Goal: Contribute content: Add original content to the website for others to see

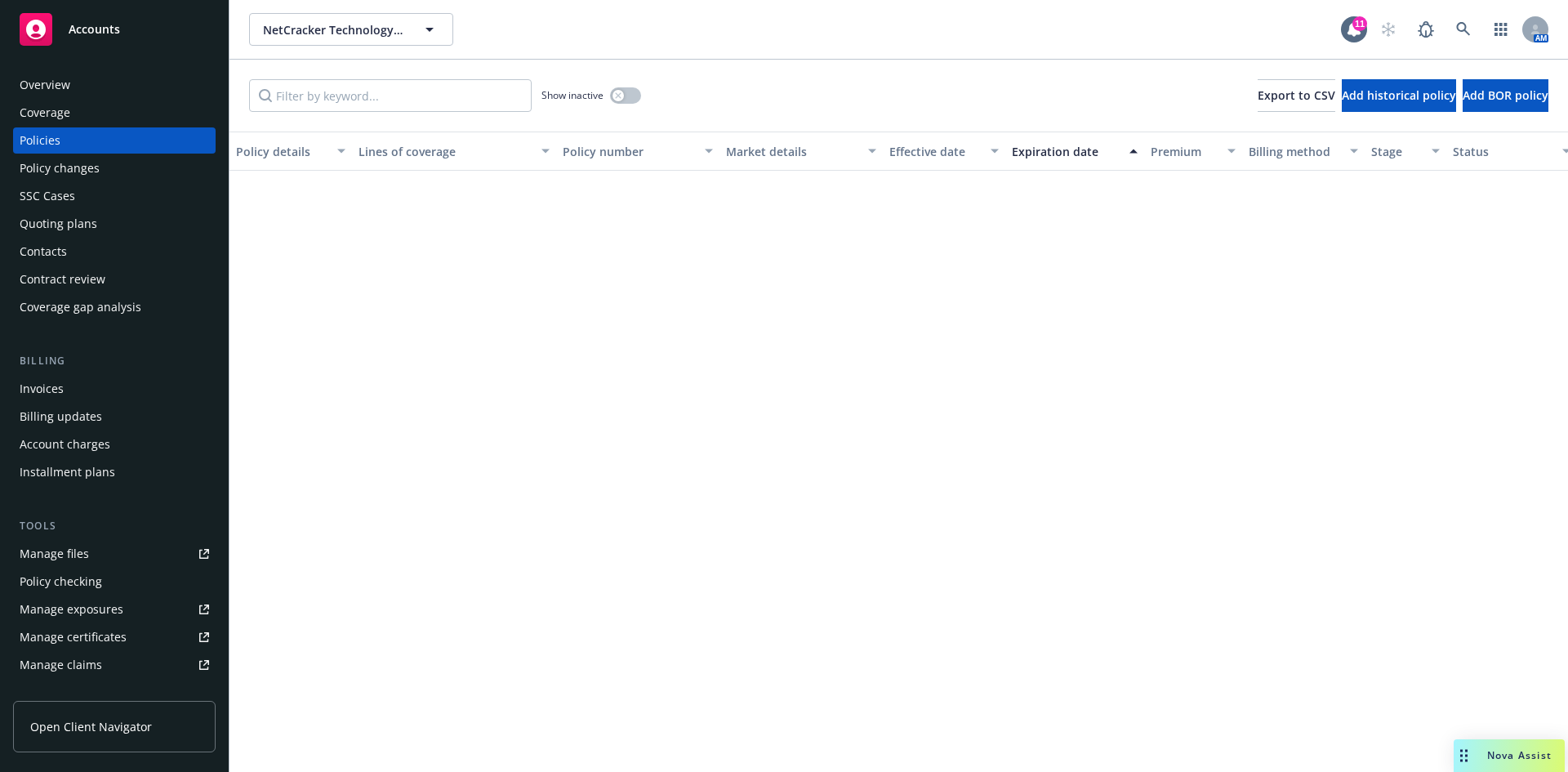
scroll to position [2014, 0]
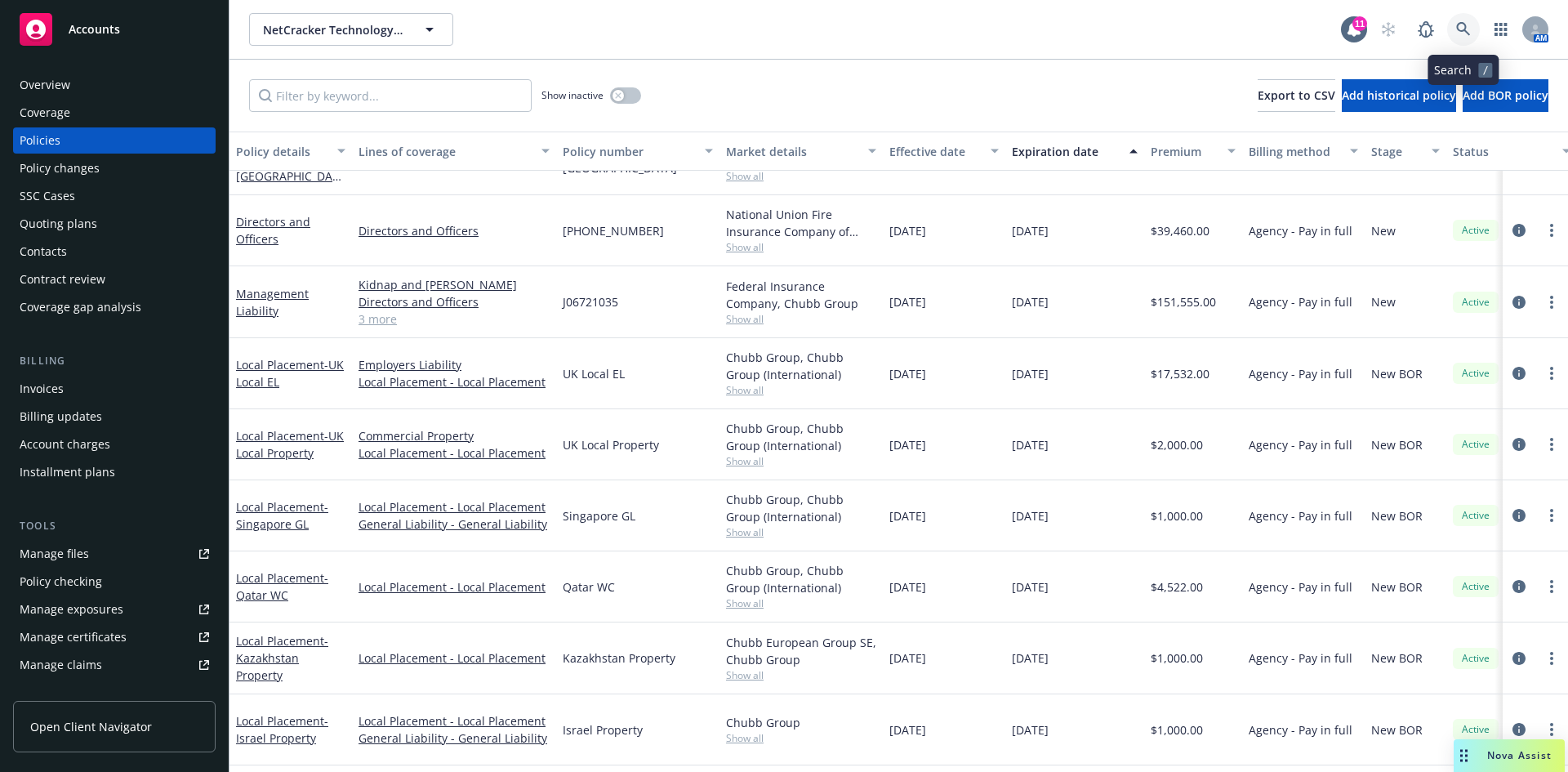
click at [1462, 30] on icon at bounding box center [1462, 29] width 15 height 15
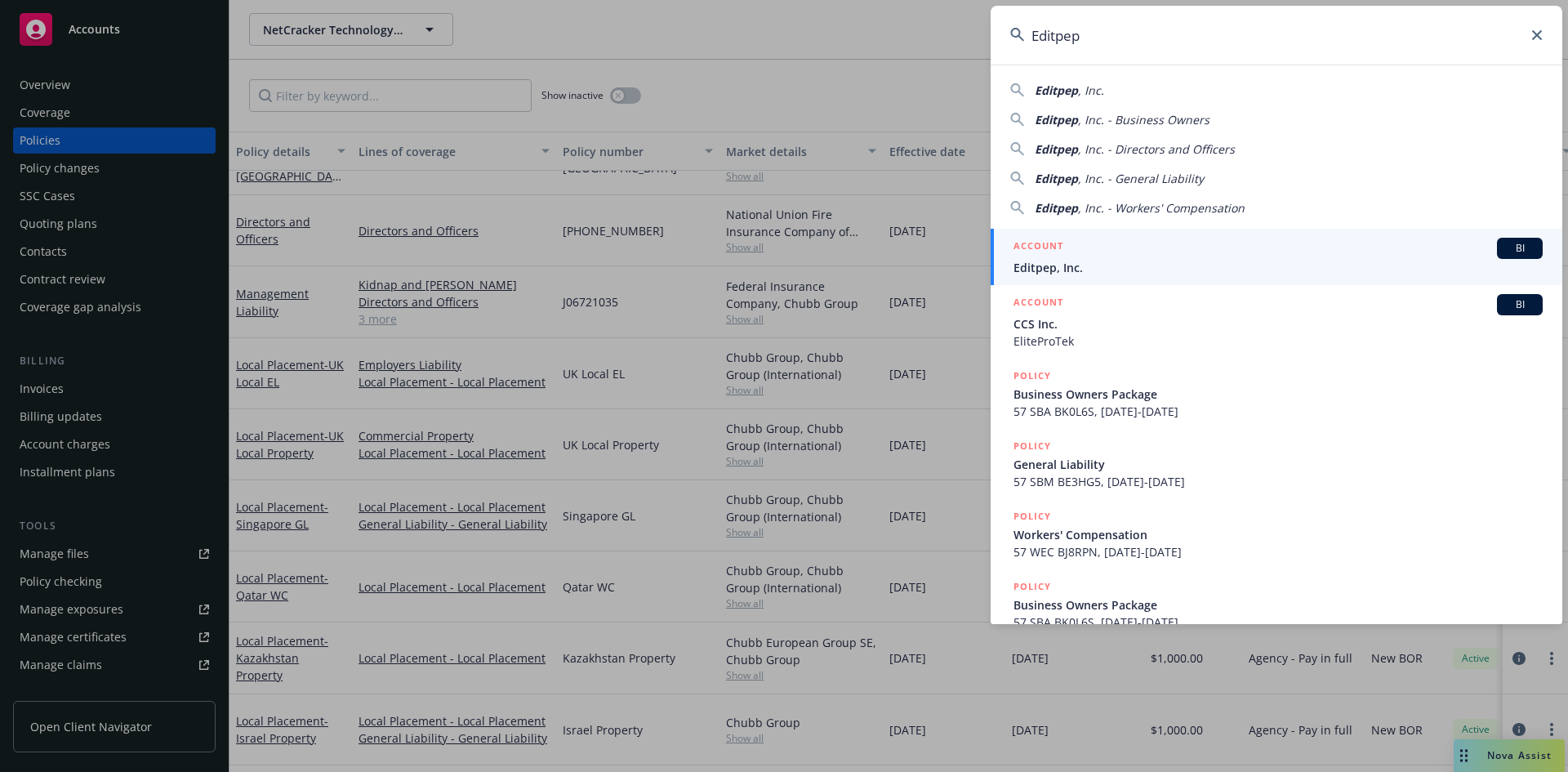
type input "Editpep"
click at [1085, 264] on span "Editpep, Inc." at bounding box center [1278, 267] width 529 height 17
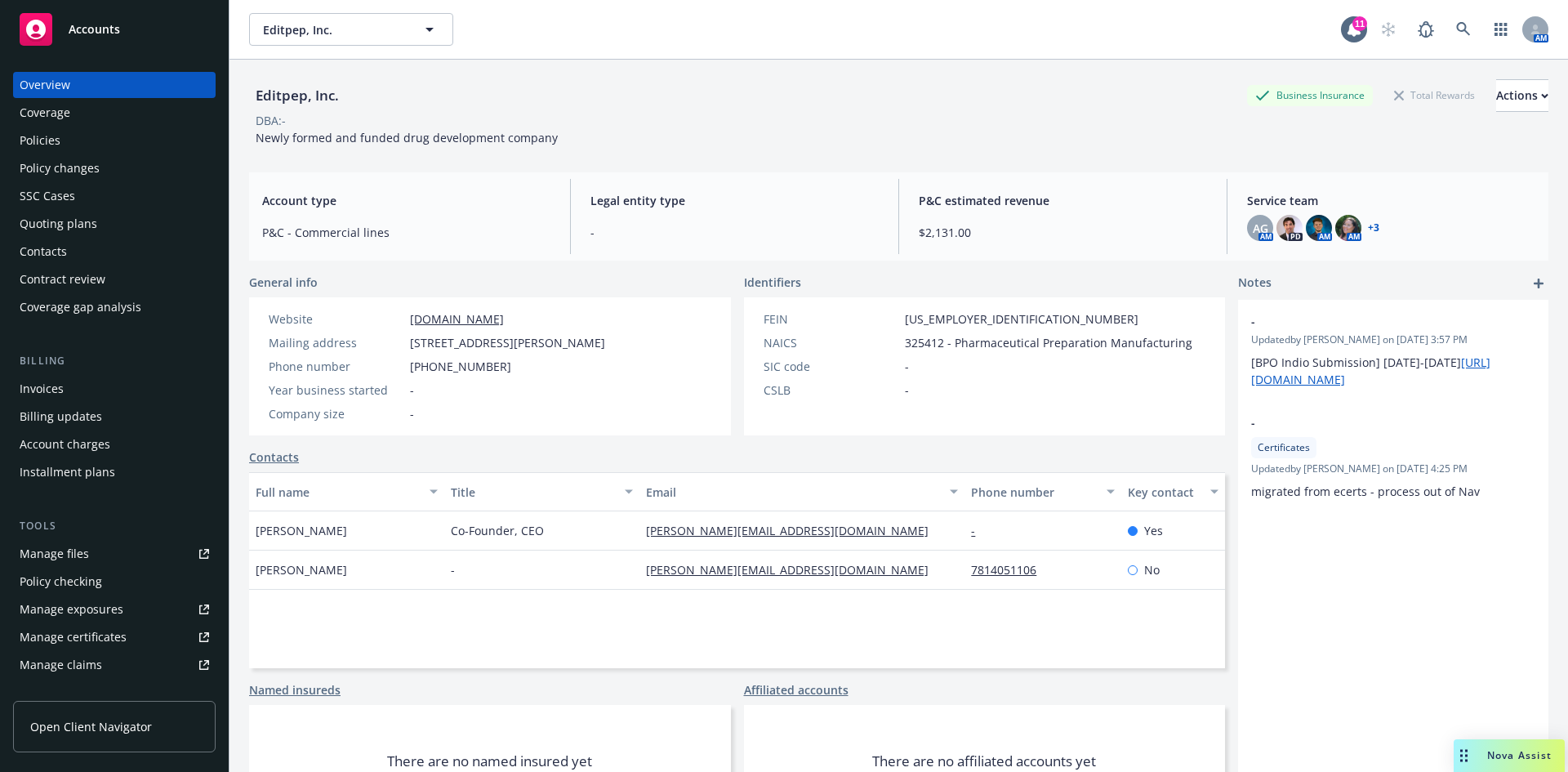
click at [72, 395] on div "Invoices" at bounding box center [114, 388] width 190 height 26
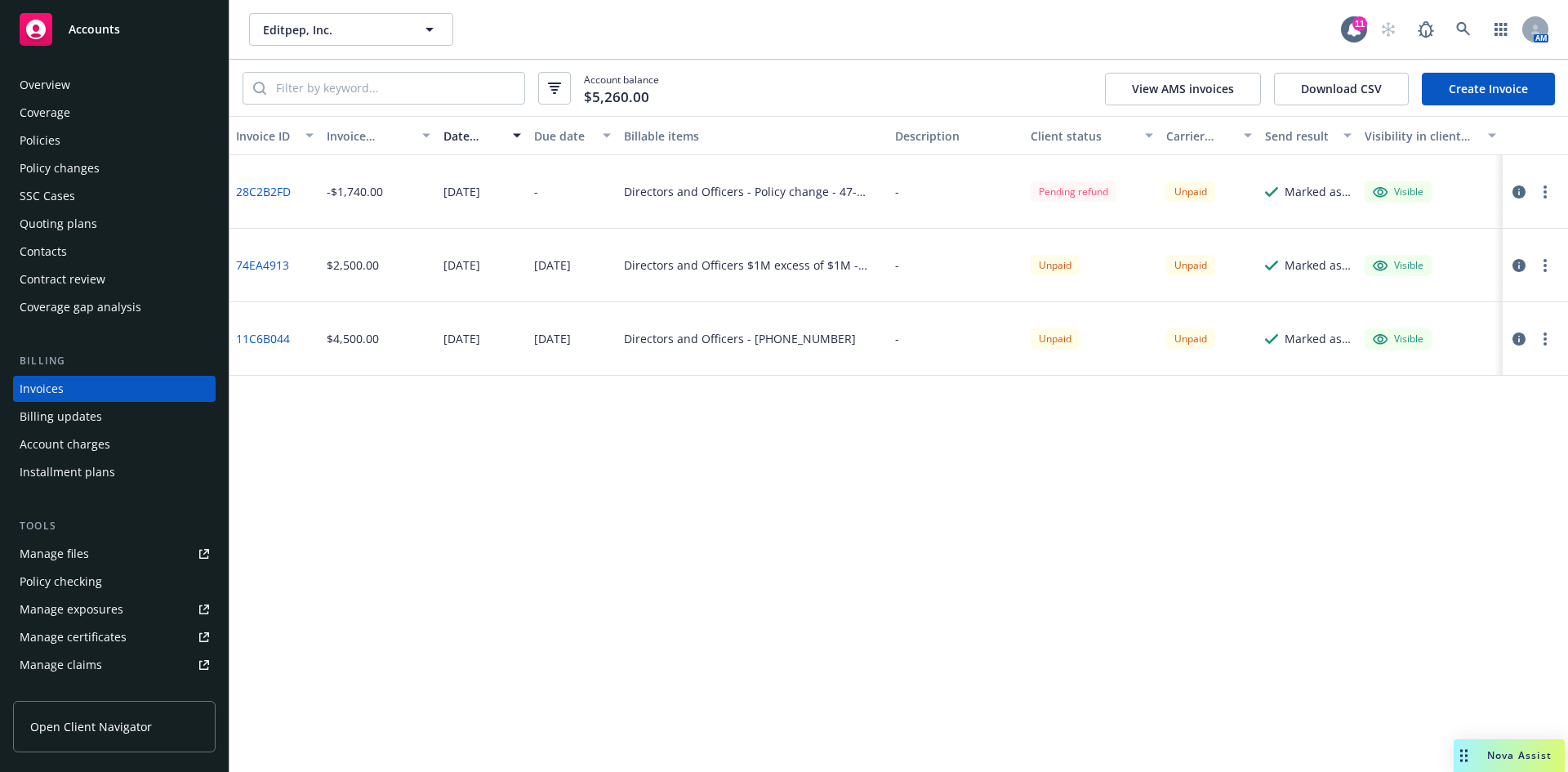
click at [41, 144] on div "Policies" at bounding box center [40, 140] width 41 height 26
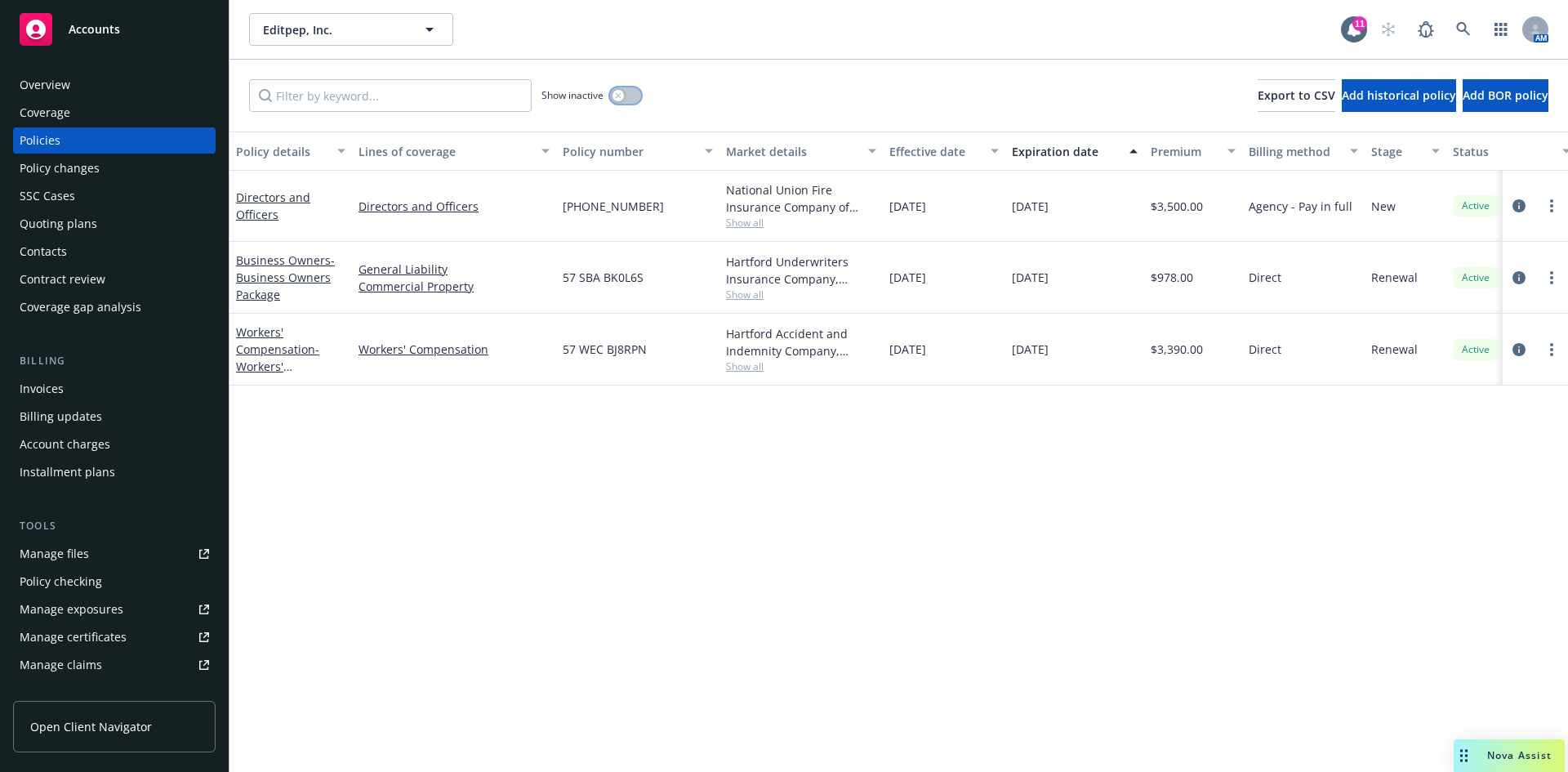
click at [616, 101] on button "button" at bounding box center [625, 95] width 31 height 16
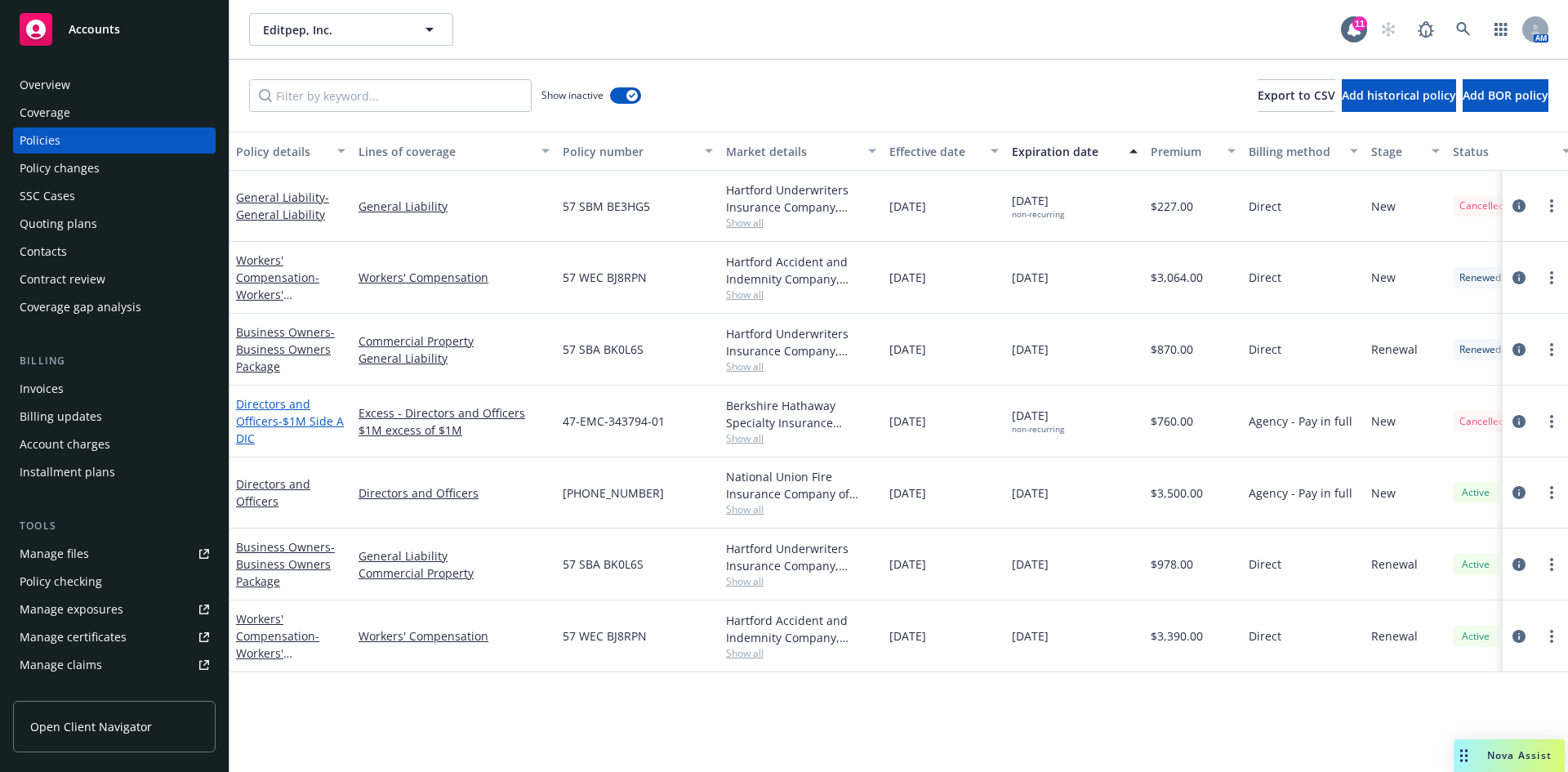
click at [282, 414] on span "- $1M Side A DIC" at bounding box center [290, 429] width 108 height 33
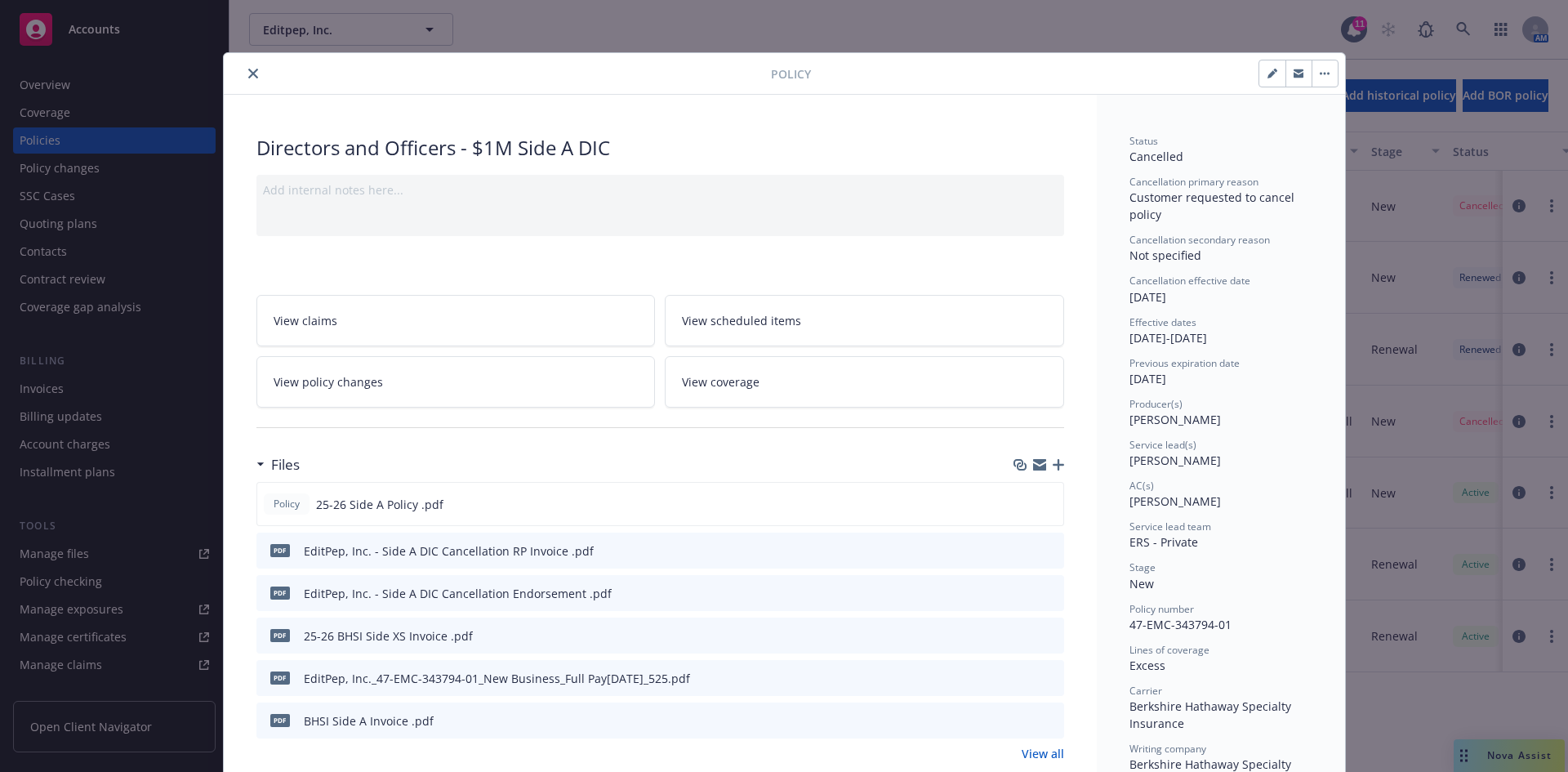
click at [1055, 459] on icon "button" at bounding box center [1058, 464] width 11 height 11
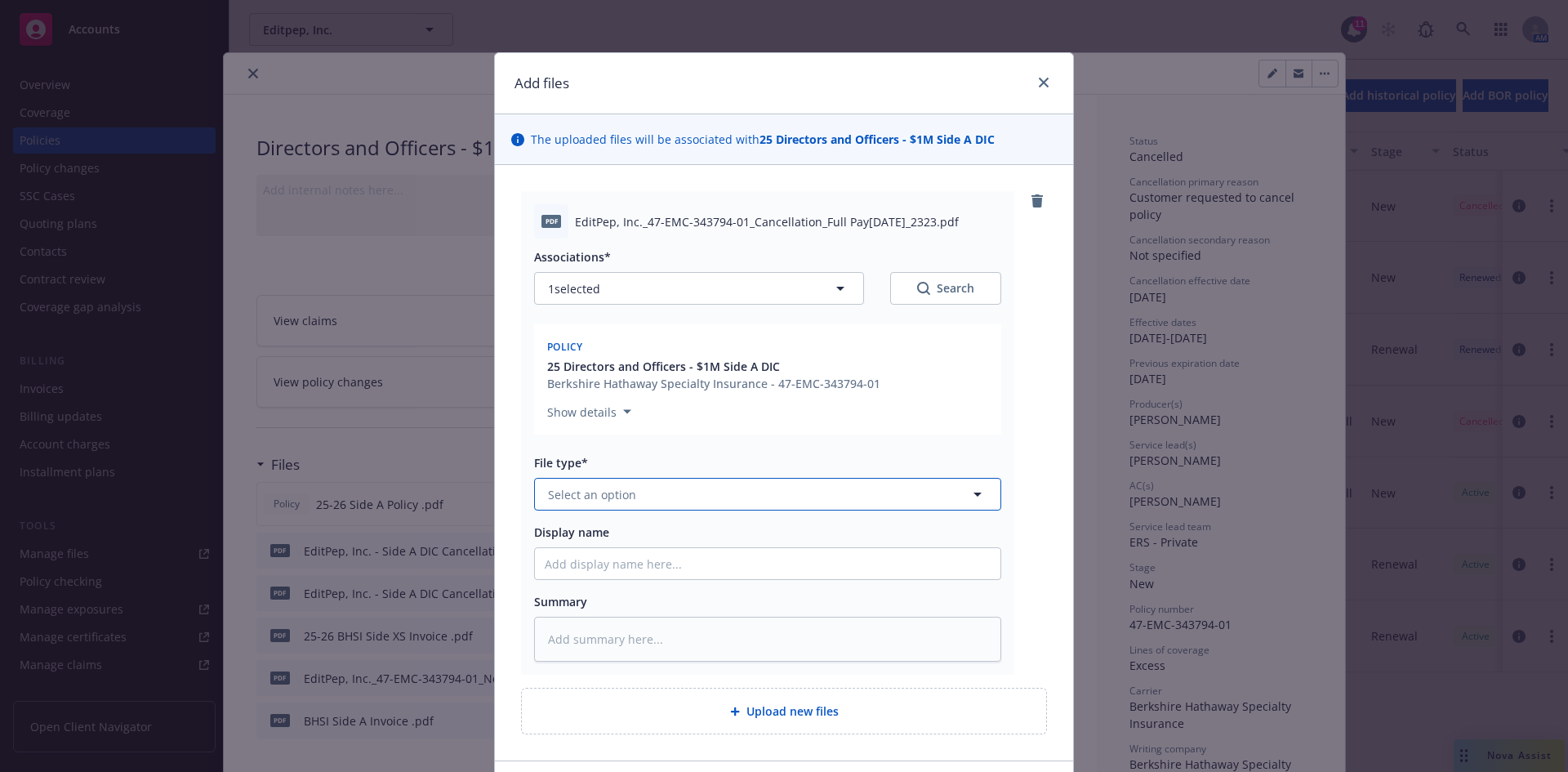
click at [631, 489] on button "Select an option" at bounding box center [768, 494] width 467 height 33
type input "inv"
click at [622, 590] on span "Invoice - Third Party" at bounding box center [607, 582] width 112 height 17
drag, startPoint x: 585, startPoint y: 540, endPoint x: 585, endPoint y: 549, distance: 9.0
click at [584, 546] on div "Display name" at bounding box center [768, 552] width 467 height 57
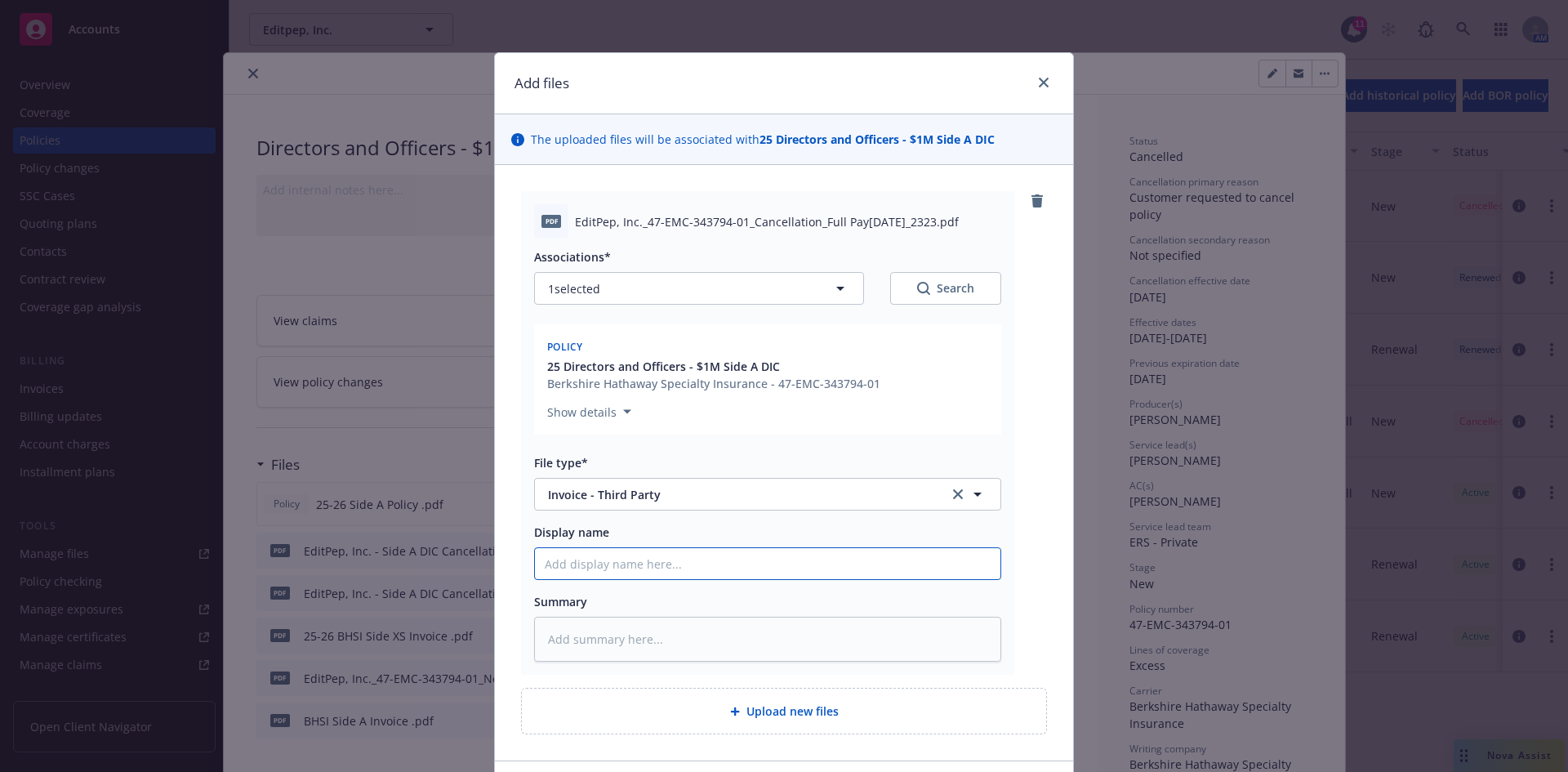
click at [589, 563] on input "Display name" at bounding box center [768, 563] width 465 height 31
type textarea "x"
type input "C"
type textarea "x"
type input "Ca"
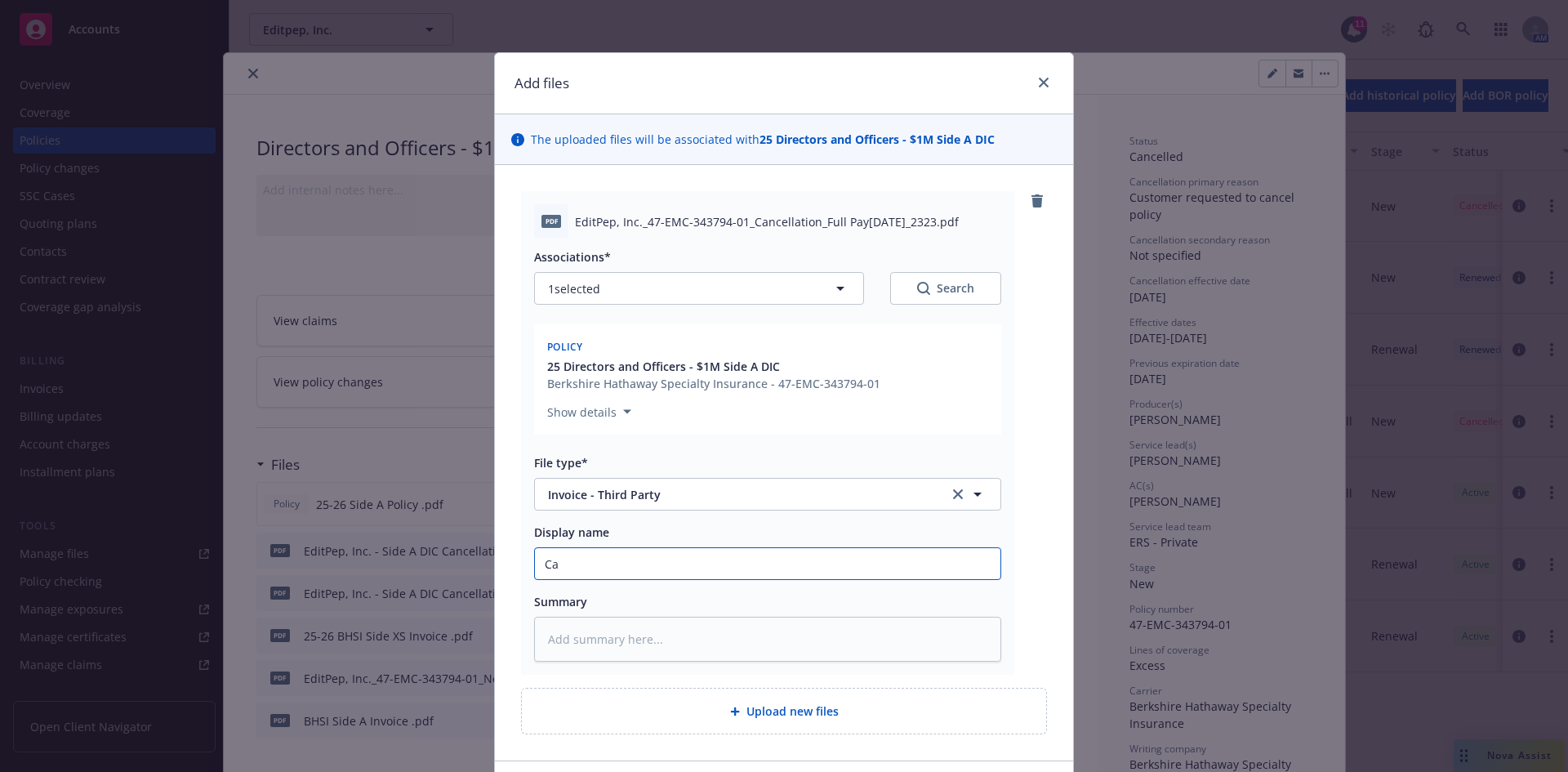
type textarea "x"
type input "Can"
type textarea "x"
type input "Canc"
type textarea "x"
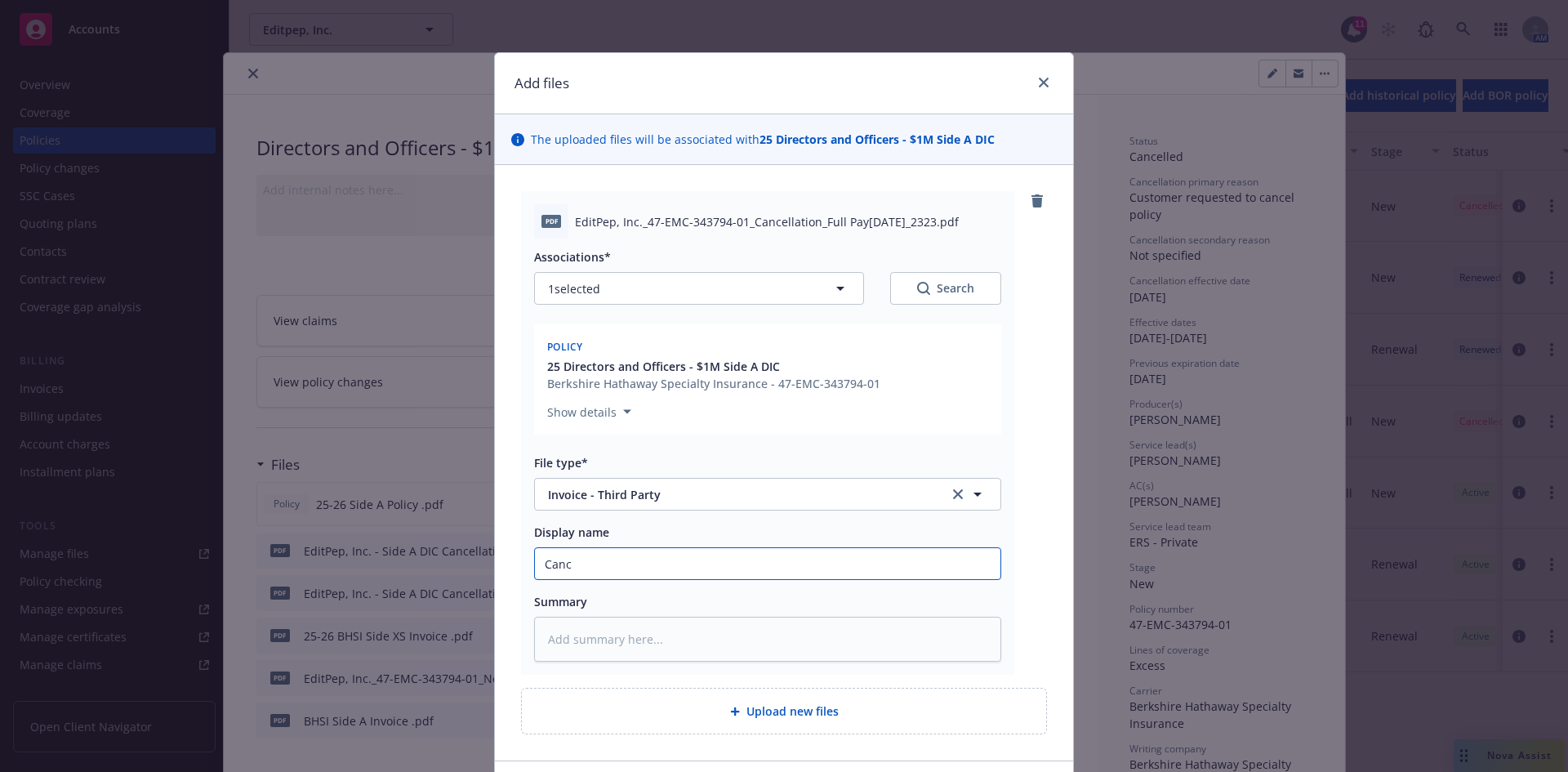
type input "Cance"
type textarea "x"
type input "Cancel"
type textarea "x"
type input "Cancell"
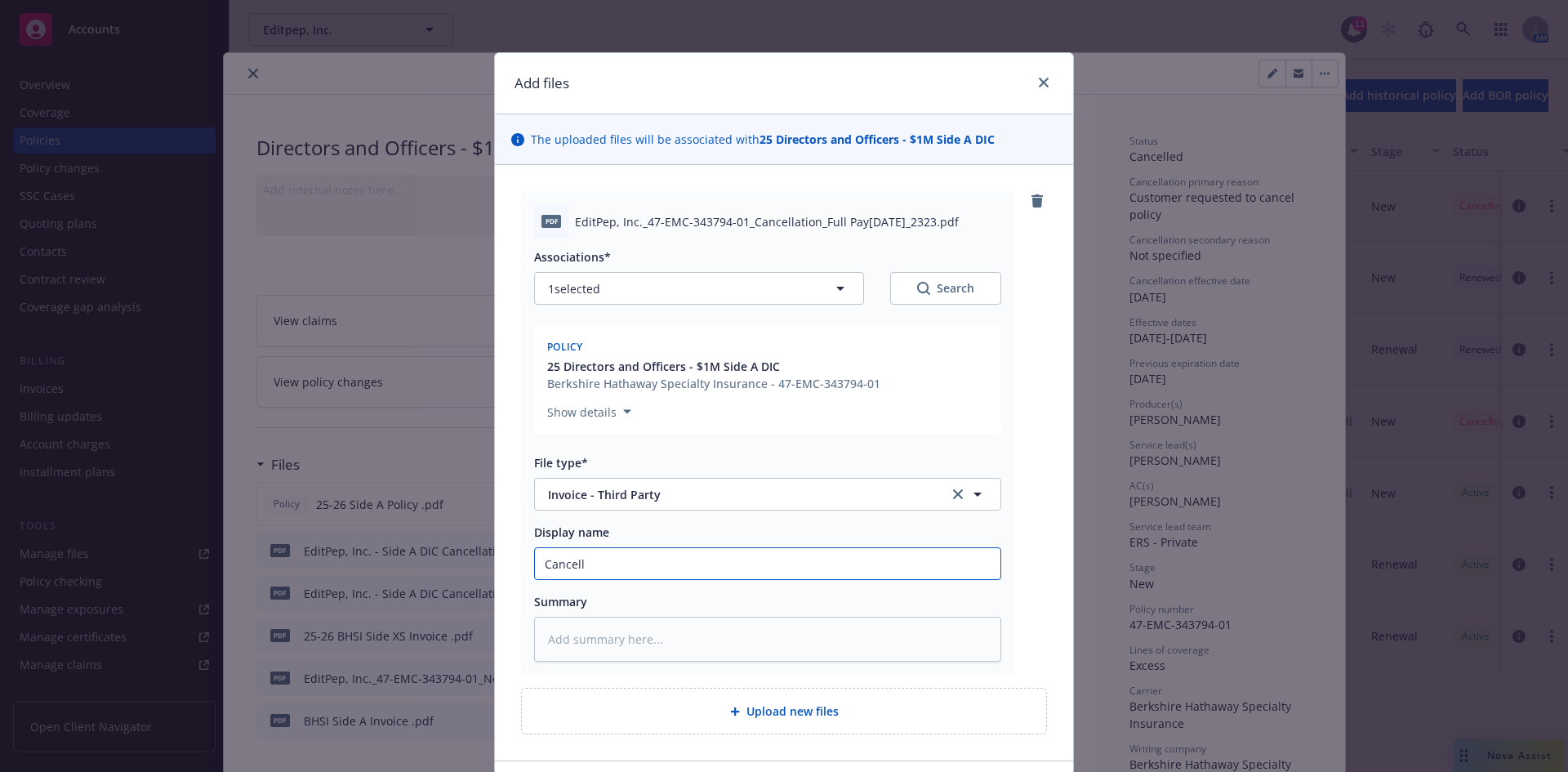
type textarea "x"
type input "Cancella"
type textarea "x"
type input "Cancellat"
type textarea "x"
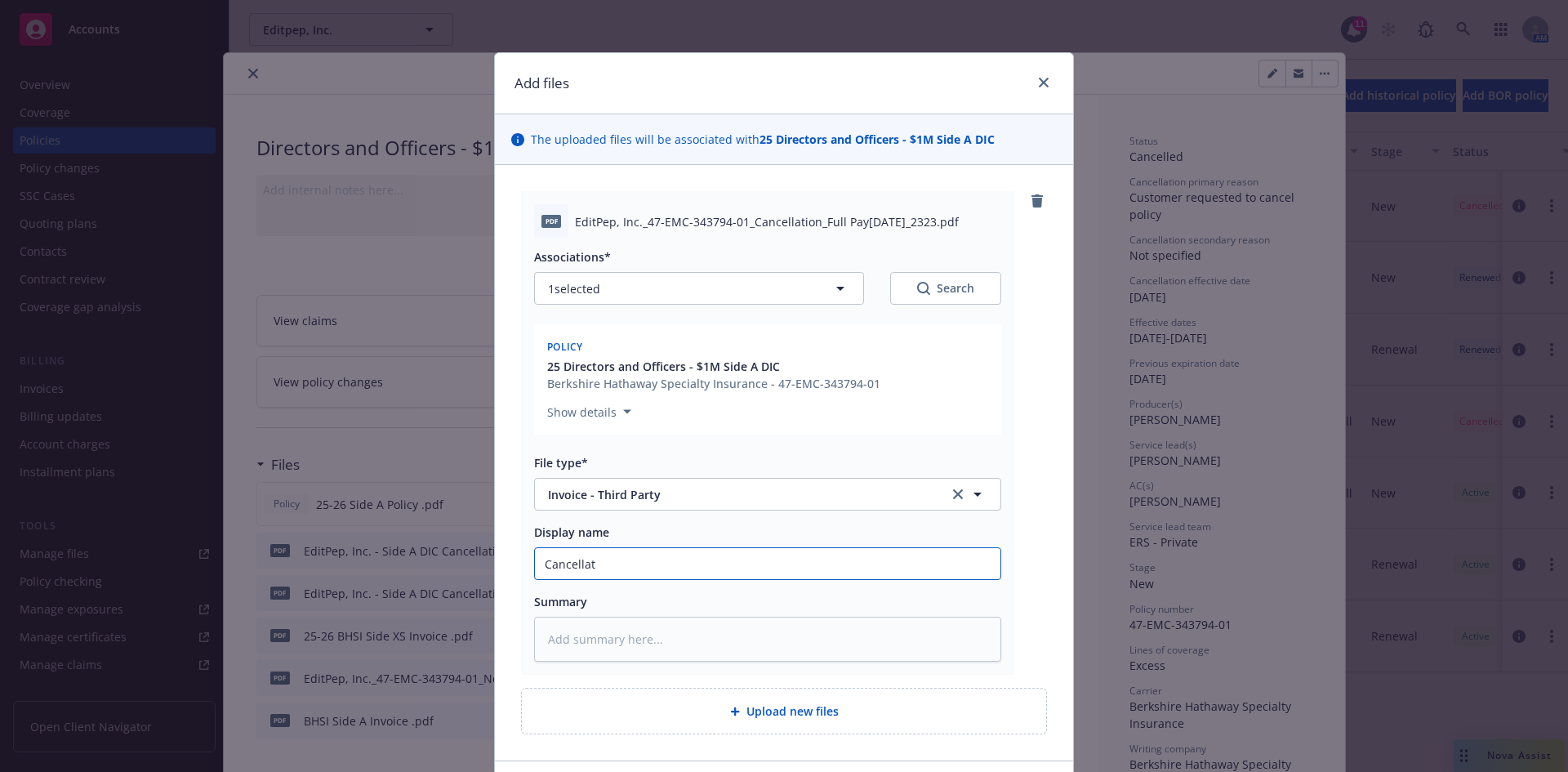
type input "Cancellati"
type textarea "x"
type input "Cancellatio"
type textarea "x"
type input "Cancellation"
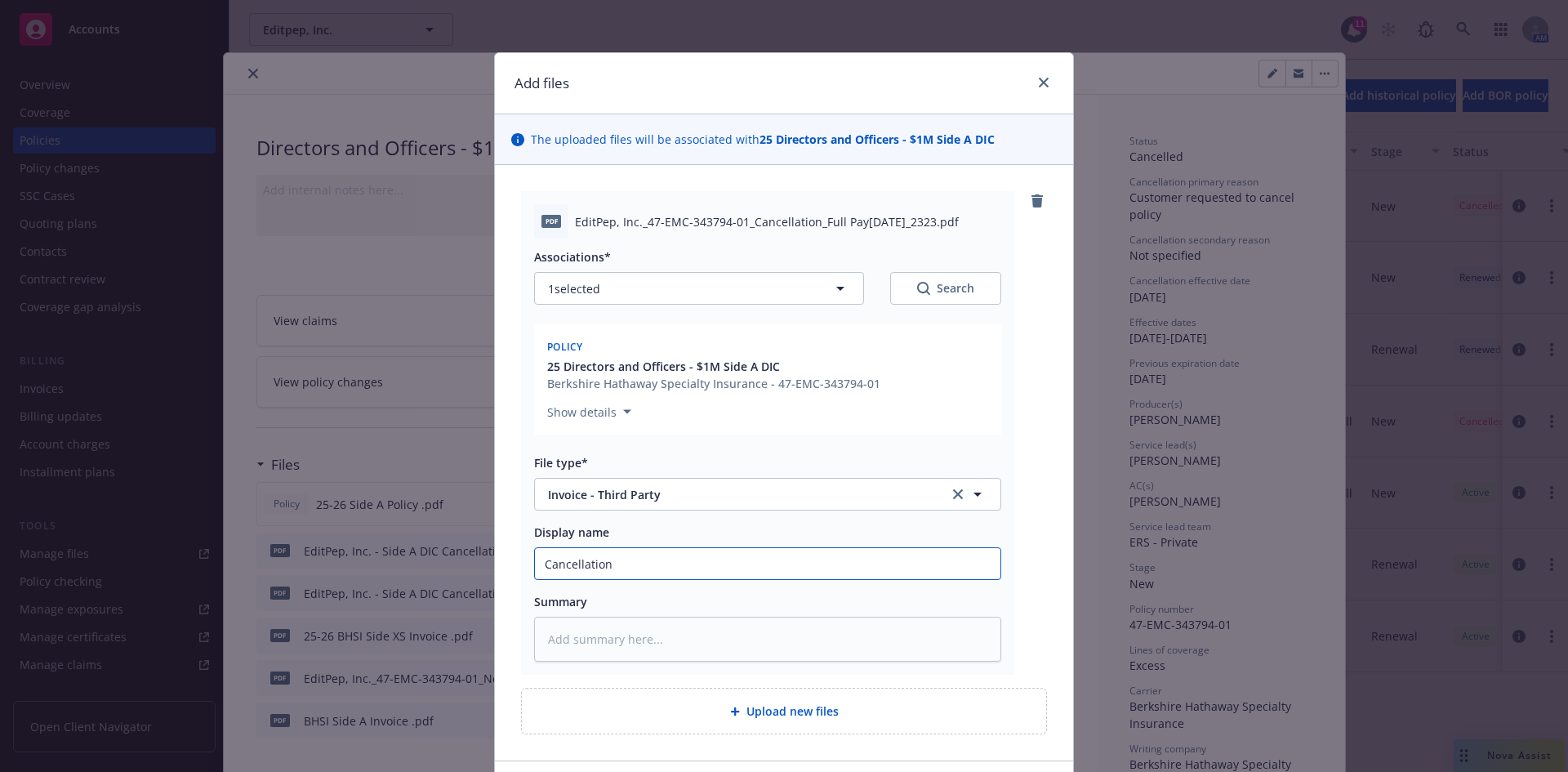
type textarea "x"
type input "Cancellation"
type textarea "x"
type input "Cancellation I"
type textarea "x"
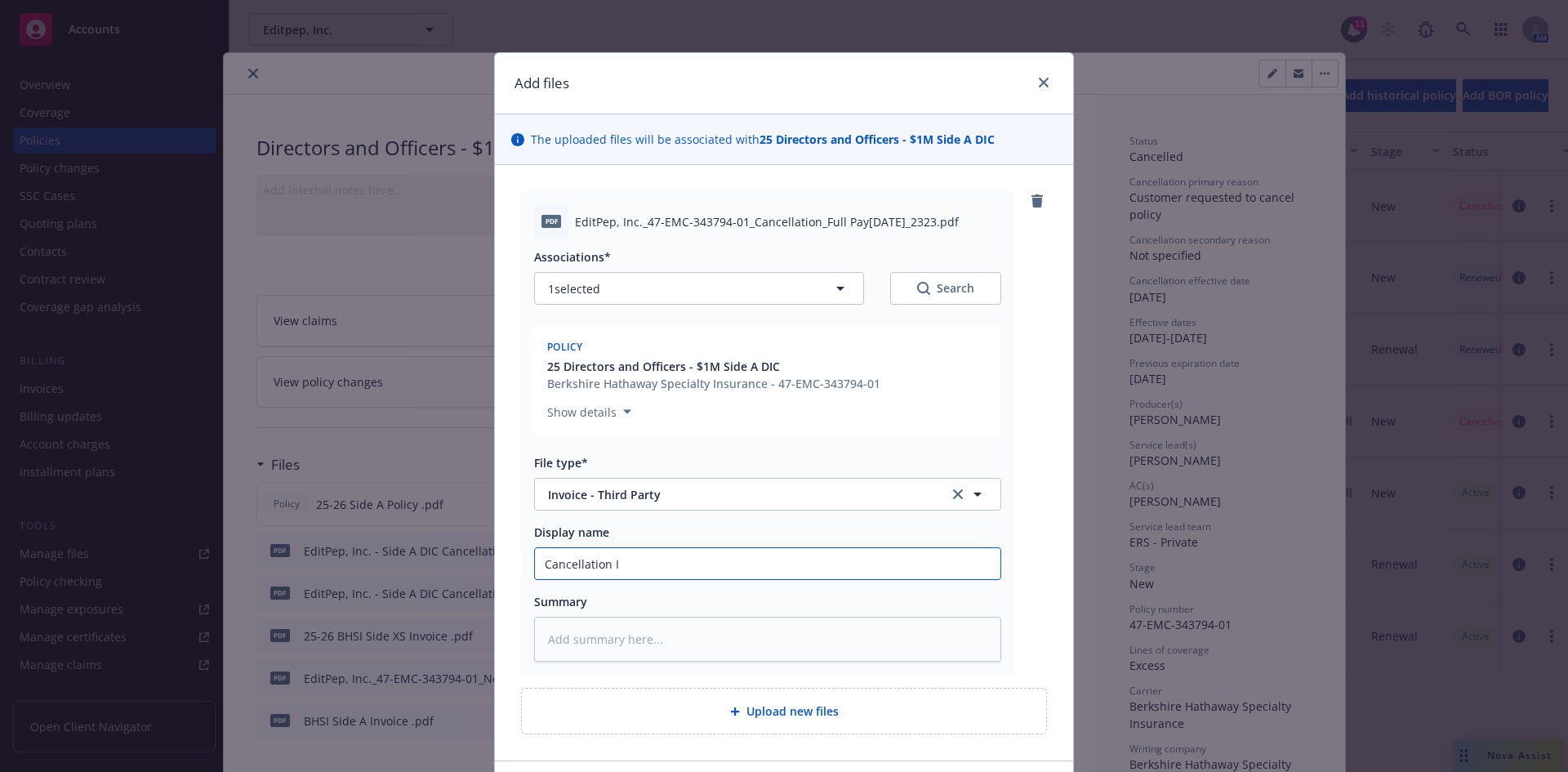
type input "Cancellation In"
type textarea "x"
type input "Cancellation Inv"
type textarea "x"
type input "Cancellation Invoc"
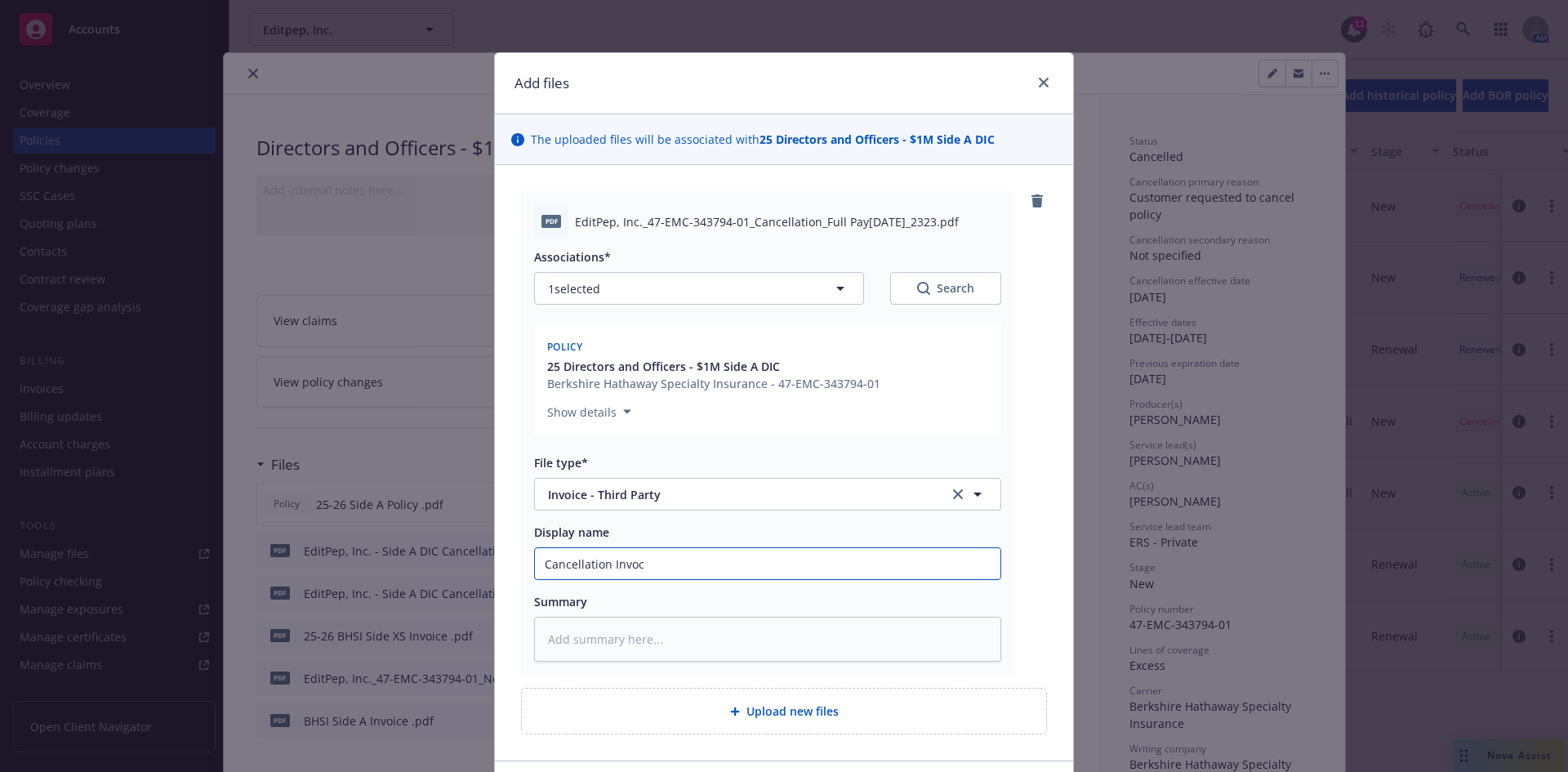
type textarea "x"
type input "Cancellation Invoci"
type textarea "x"
type input "Cancellation Invocie"
type textarea "x"
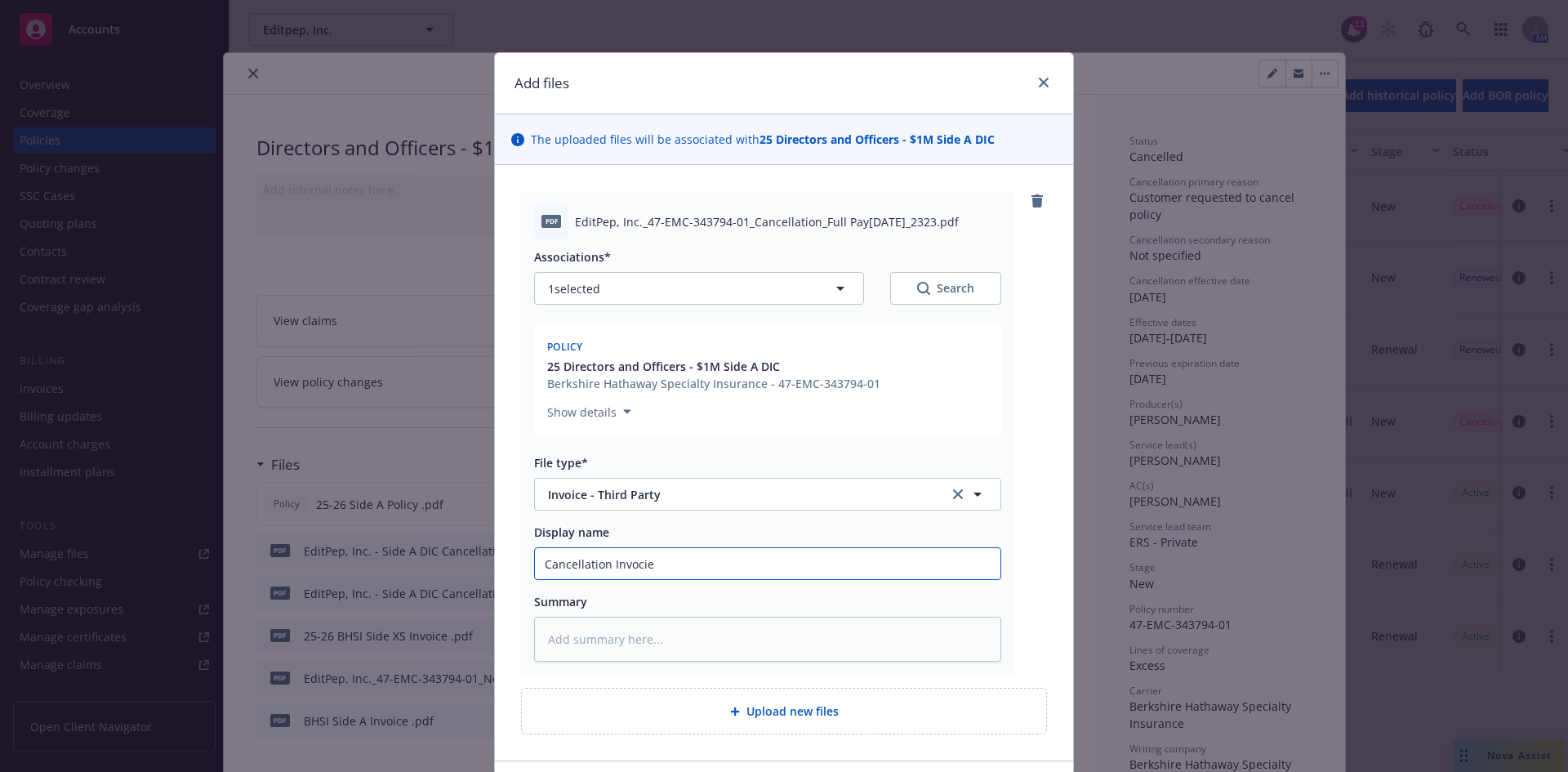
type input "Cancellation Invocie"
type textarea "x"
type input "Cancellation Invocie"
type textarea "x"
type input "Cancellation Invoci"
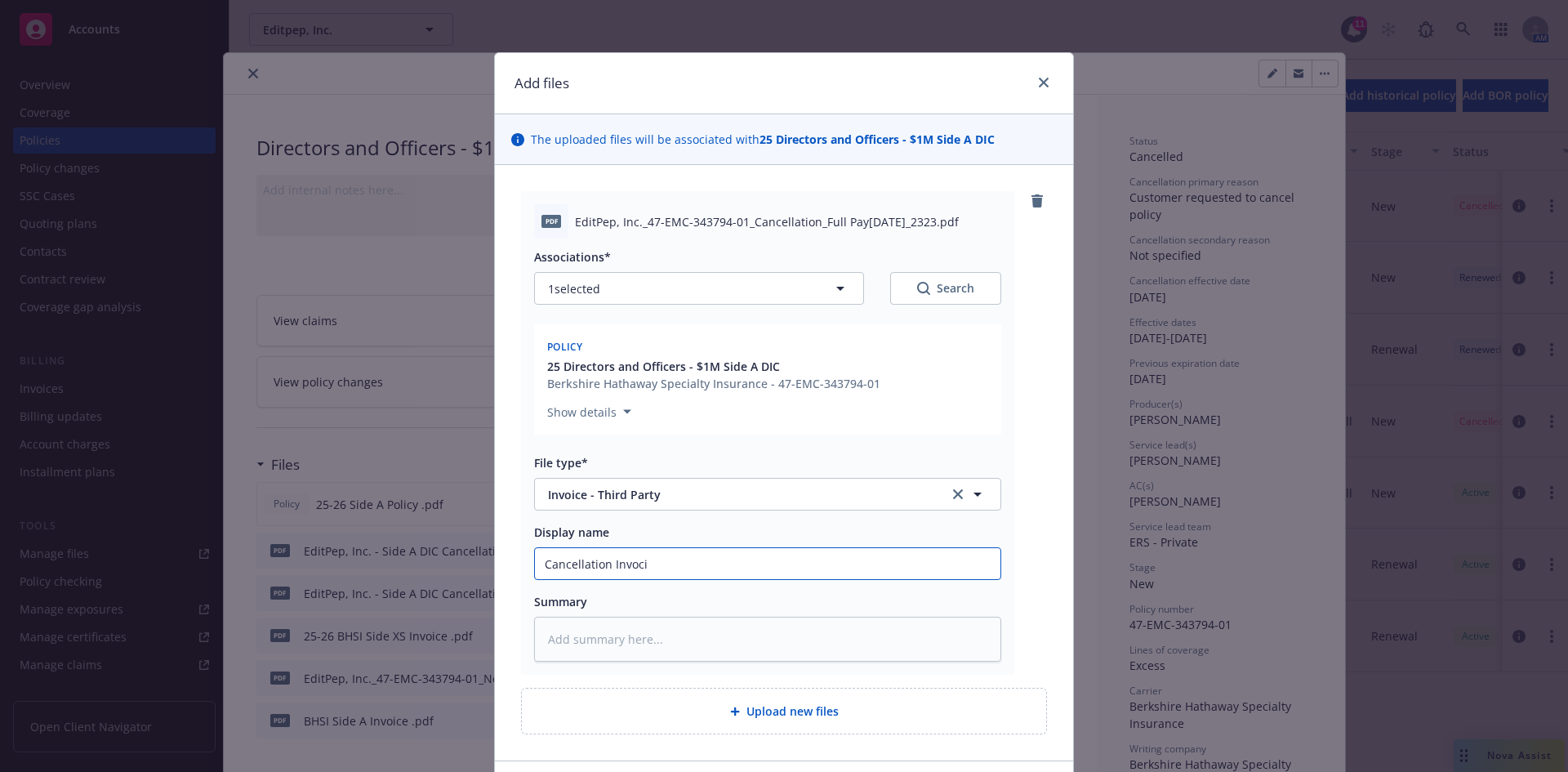
type textarea "x"
type input "Cancellation Invoc"
type textarea "x"
type input "Cancellation Invo"
type textarea "x"
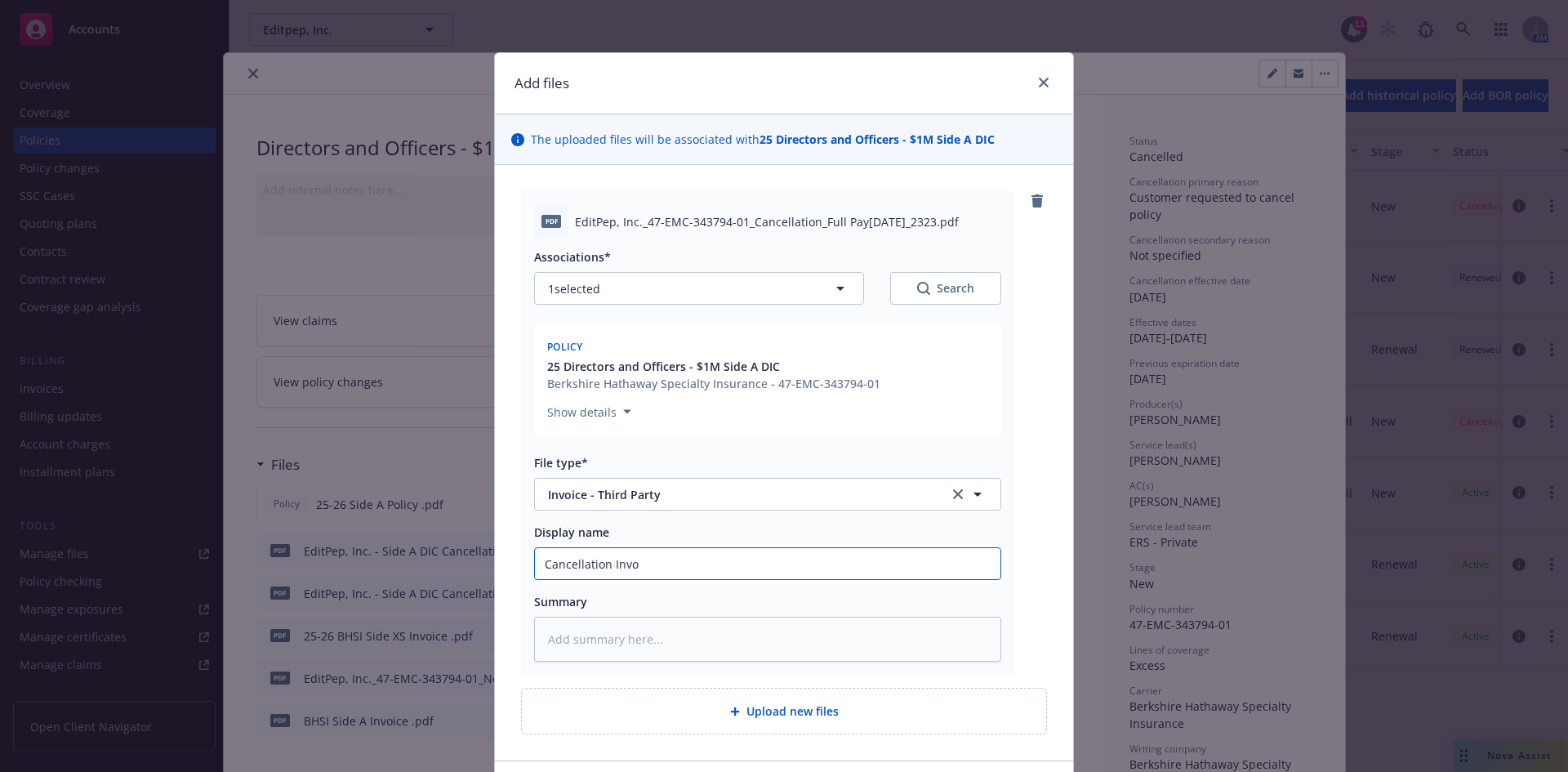
type input "Cancellation Invoi"
type textarea "x"
type input "Cancellation Invoic"
type textarea "x"
type input "Cancellation Invoice"
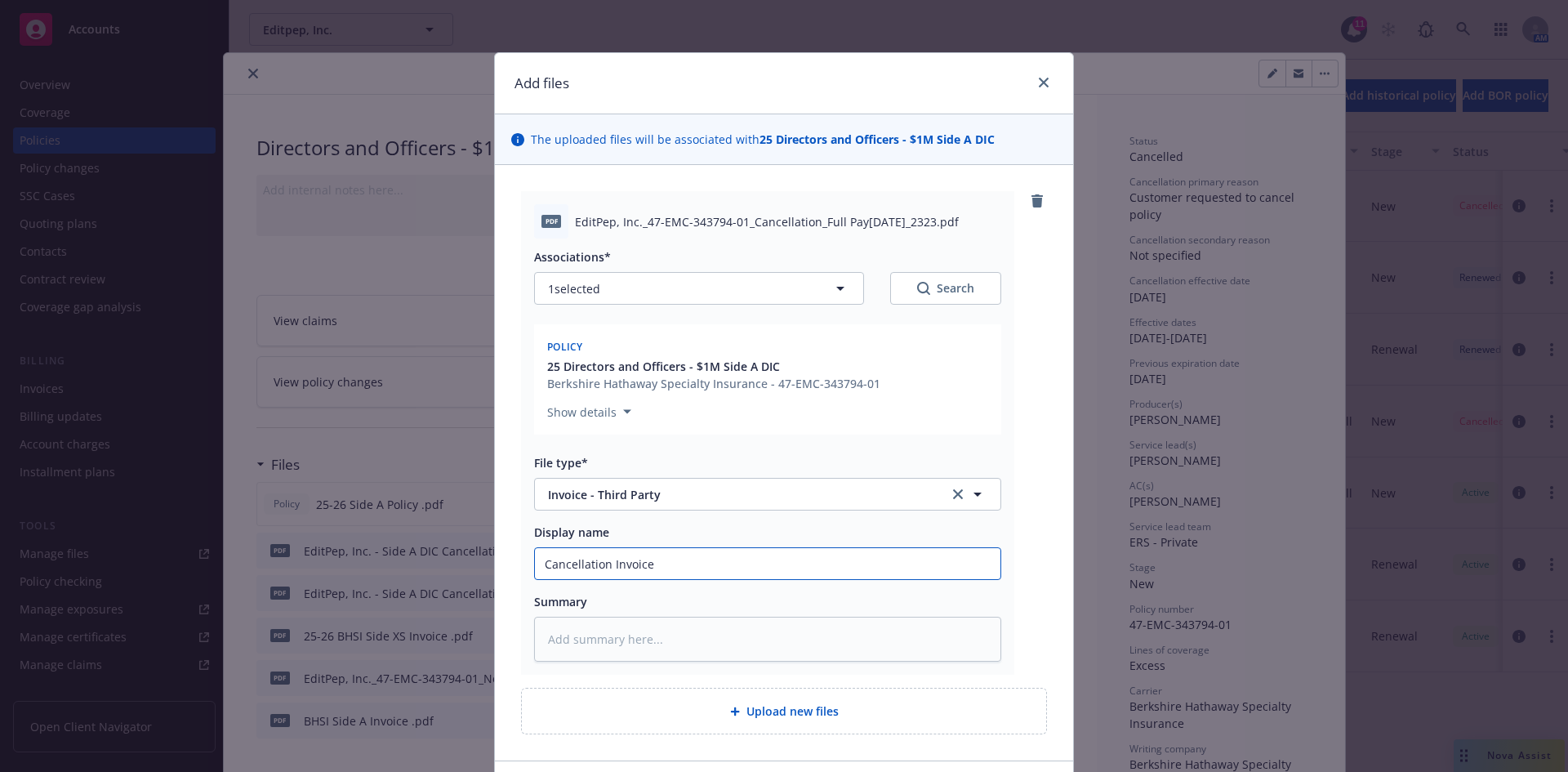
type textarea "x"
type input "Cancellation Invoice"
type textarea "x"
type input "Cancellation Invoice S"
type textarea "x"
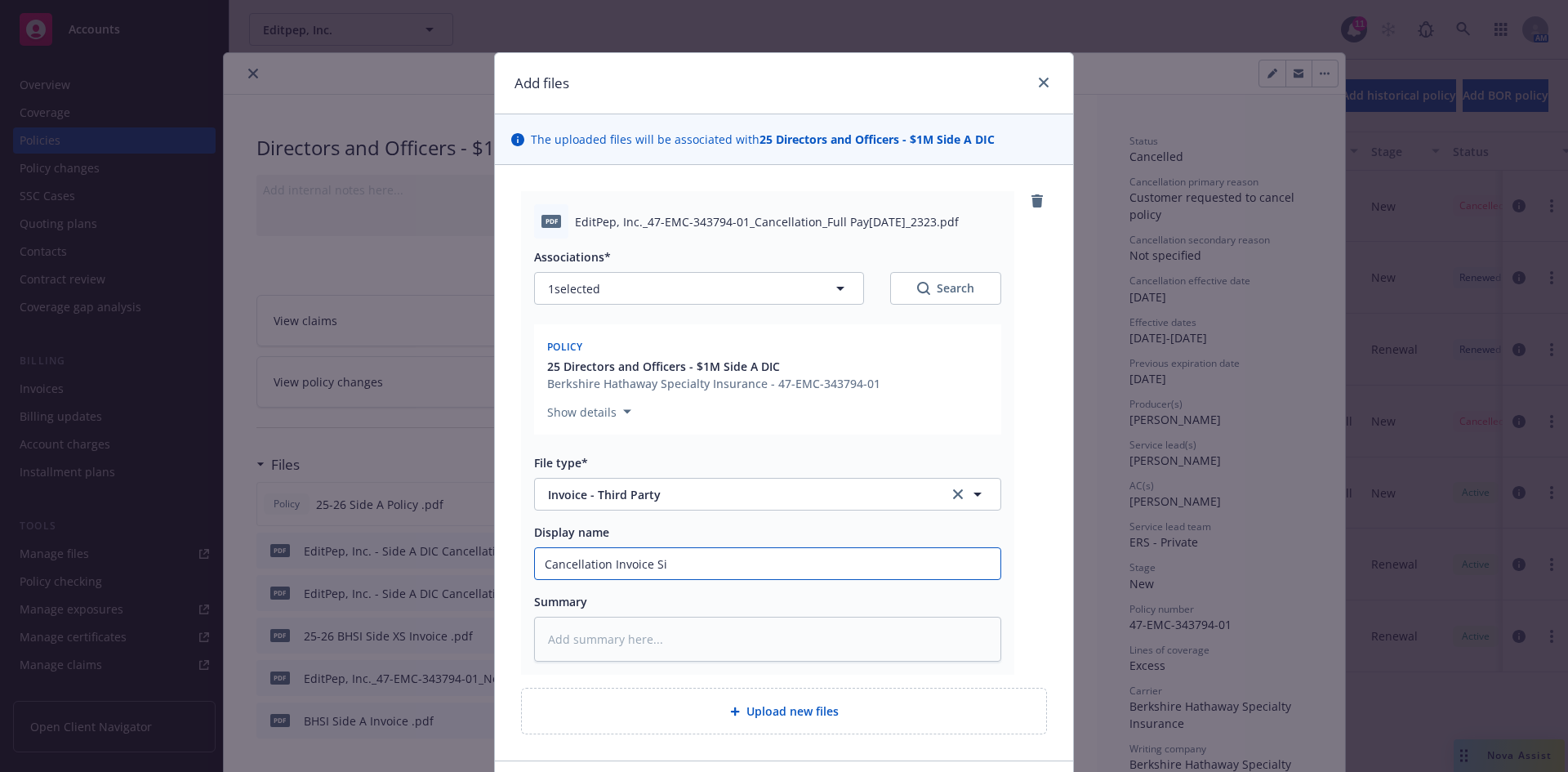
type input "Cancellation Invoice Sid"
type textarea "x"
type input "Cancellation Invoice Side"
type textarea "x"
type input "Cancellation Invoice Side"
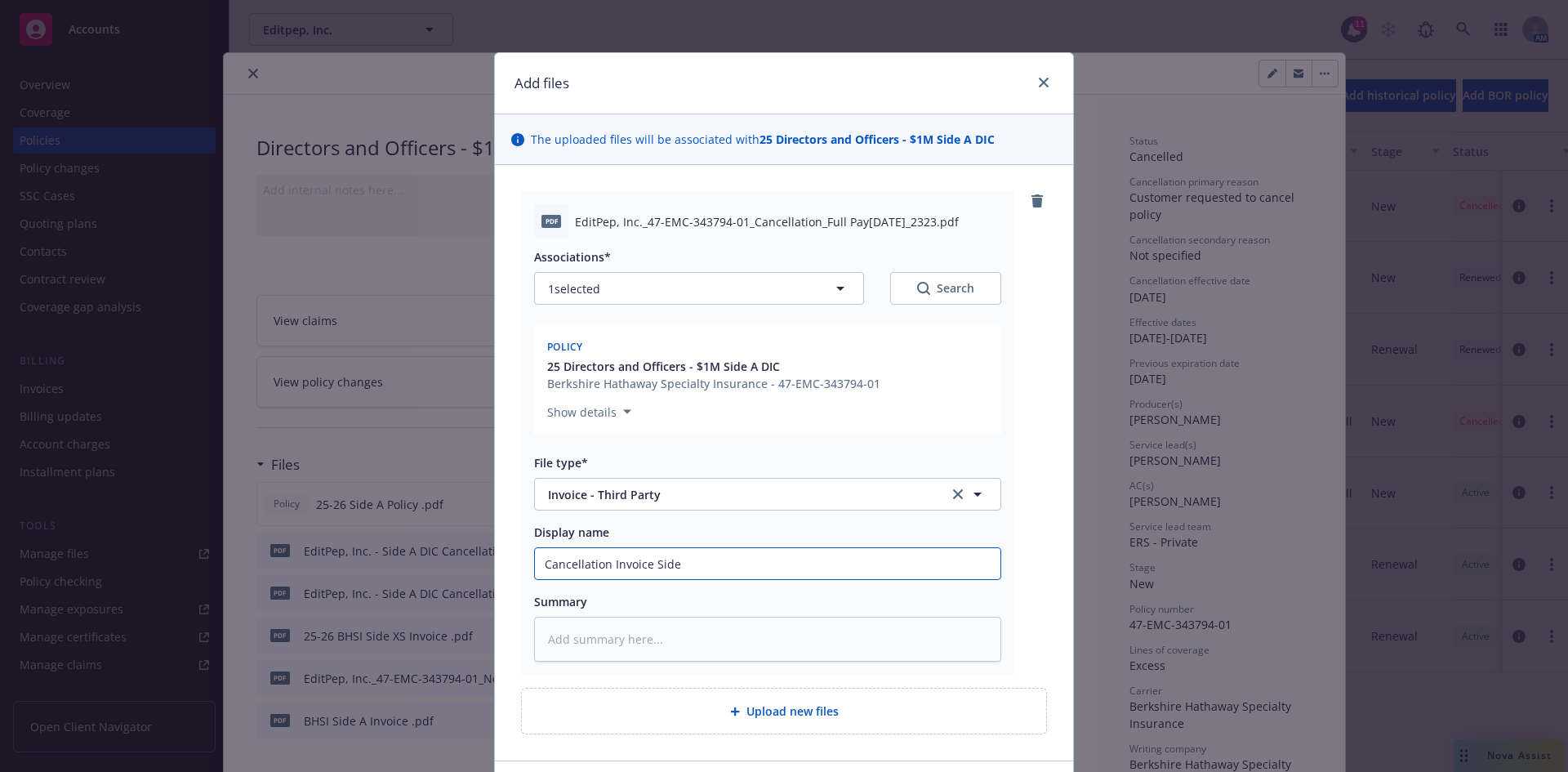
type textarea "x"
type input "Cancellation Invoice Side A"
type textarea "x"
type input "Cancellation Invoice Side A"
type textarea "x"
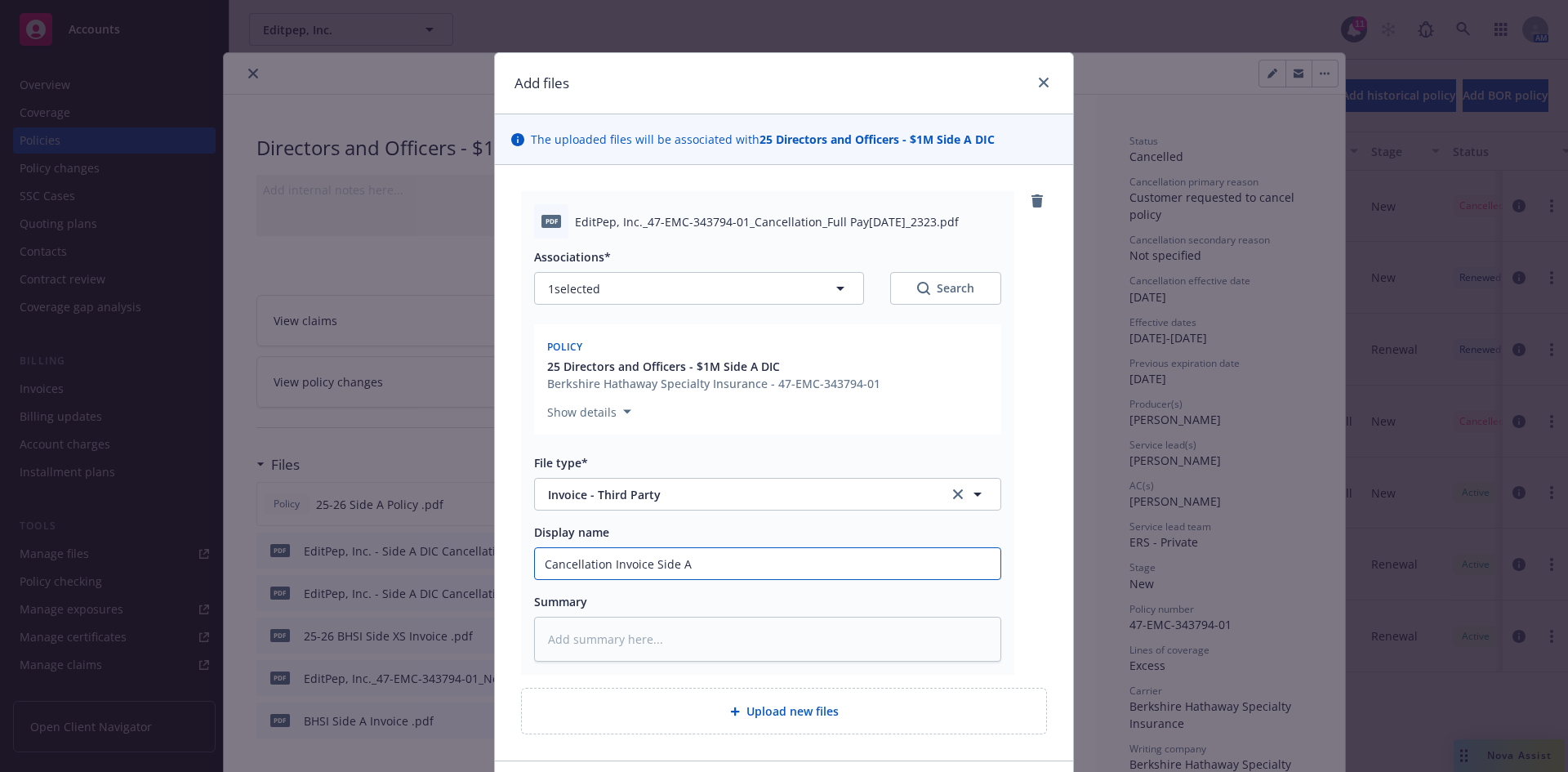
type input "Cancellation Invoice Side A -"
type textarea "x"
type input "Cancellation Invoice Side A -"
type textarea "x"
type input "Cancellation Invoice Side A - B"
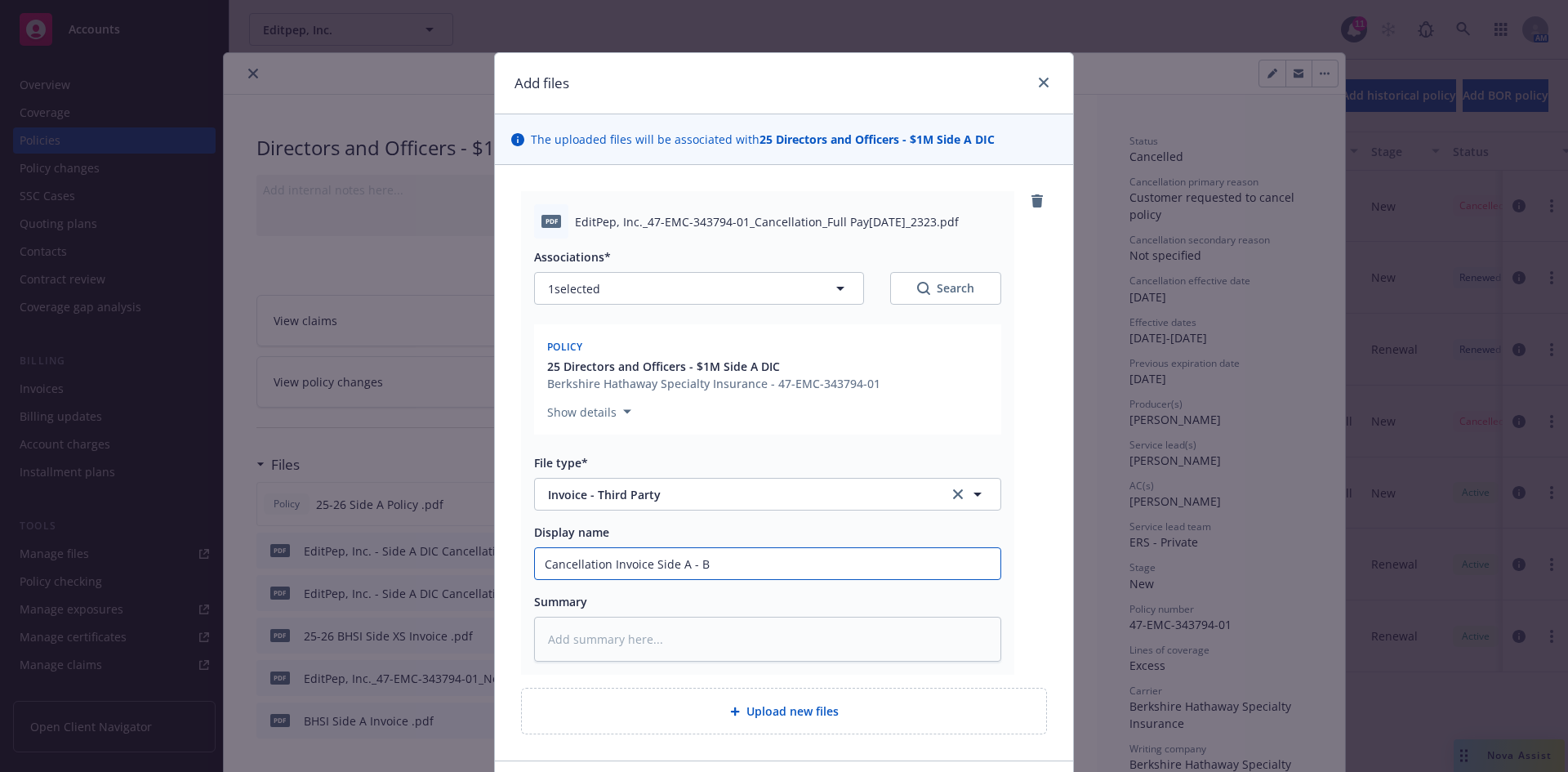
type textarea "x"
type input "Cancellation Invoice Side A - Be"
type textarea "x"
type input "Cancellation Invoice Side A - Ber"
type textarea "x"
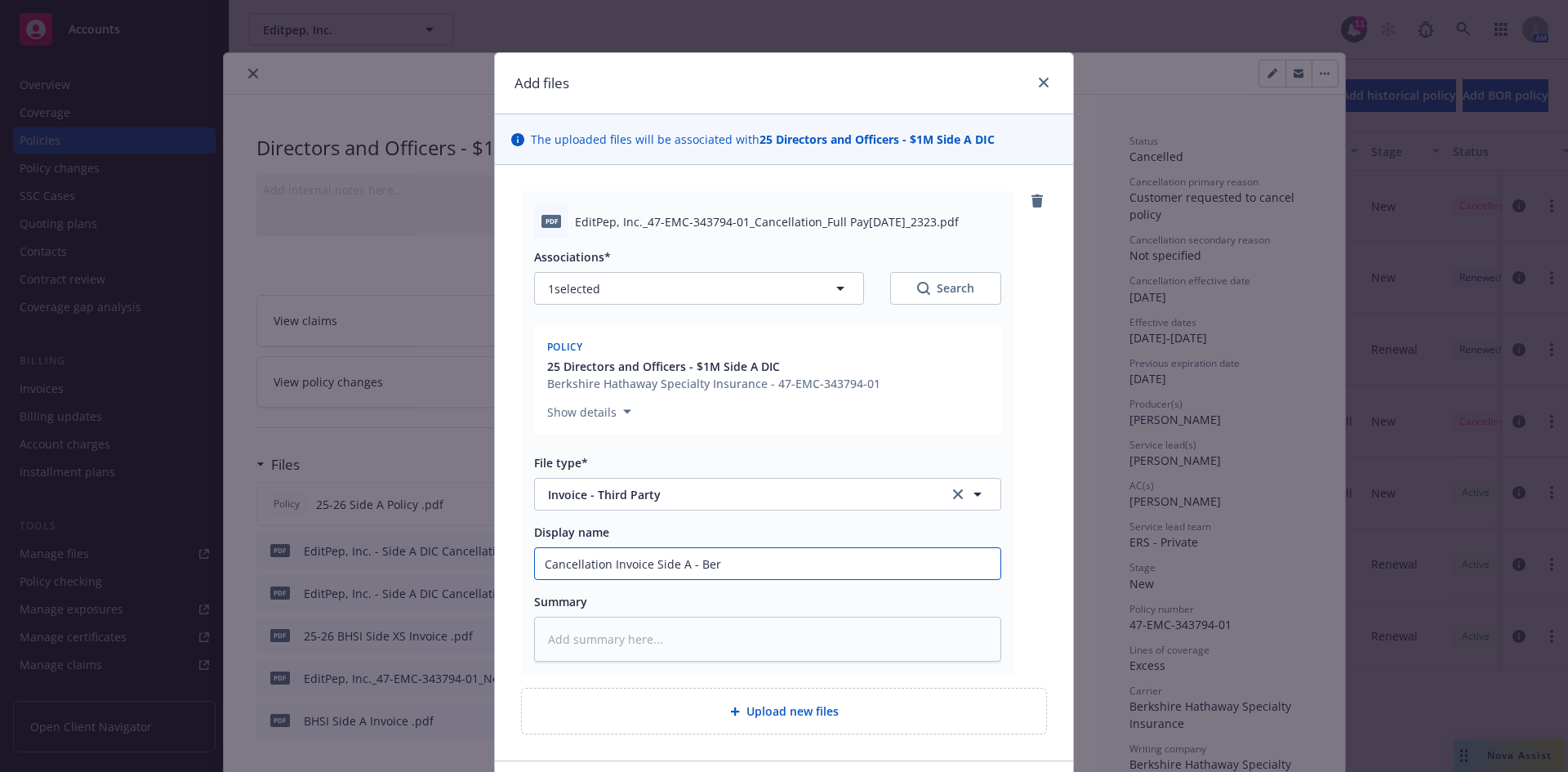
type input "Cancellation Invoice Side A - [PERSON_NAME]"
type textarea "x"
type input "Cancellation Invoice Side A - Berks"
type textarea "x"
type input "Cancellation Invoice Side A - Berksh"
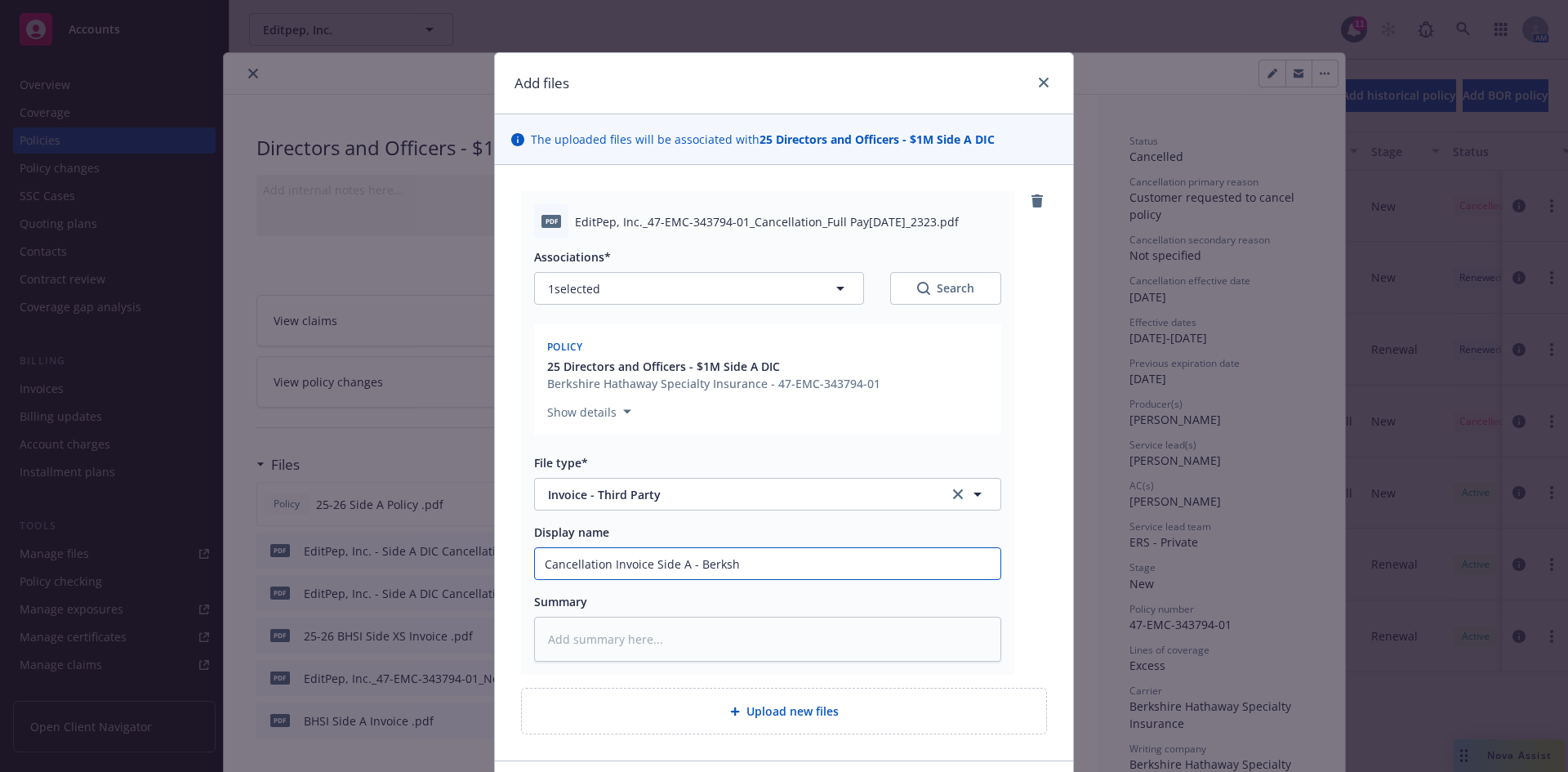
type textarea "x"
type input "Cancellation Invoice Side A - Berkshi"
type textarea "x"
type input "Cancellation Invoice Side A - Berkshir"
type textarea "x"
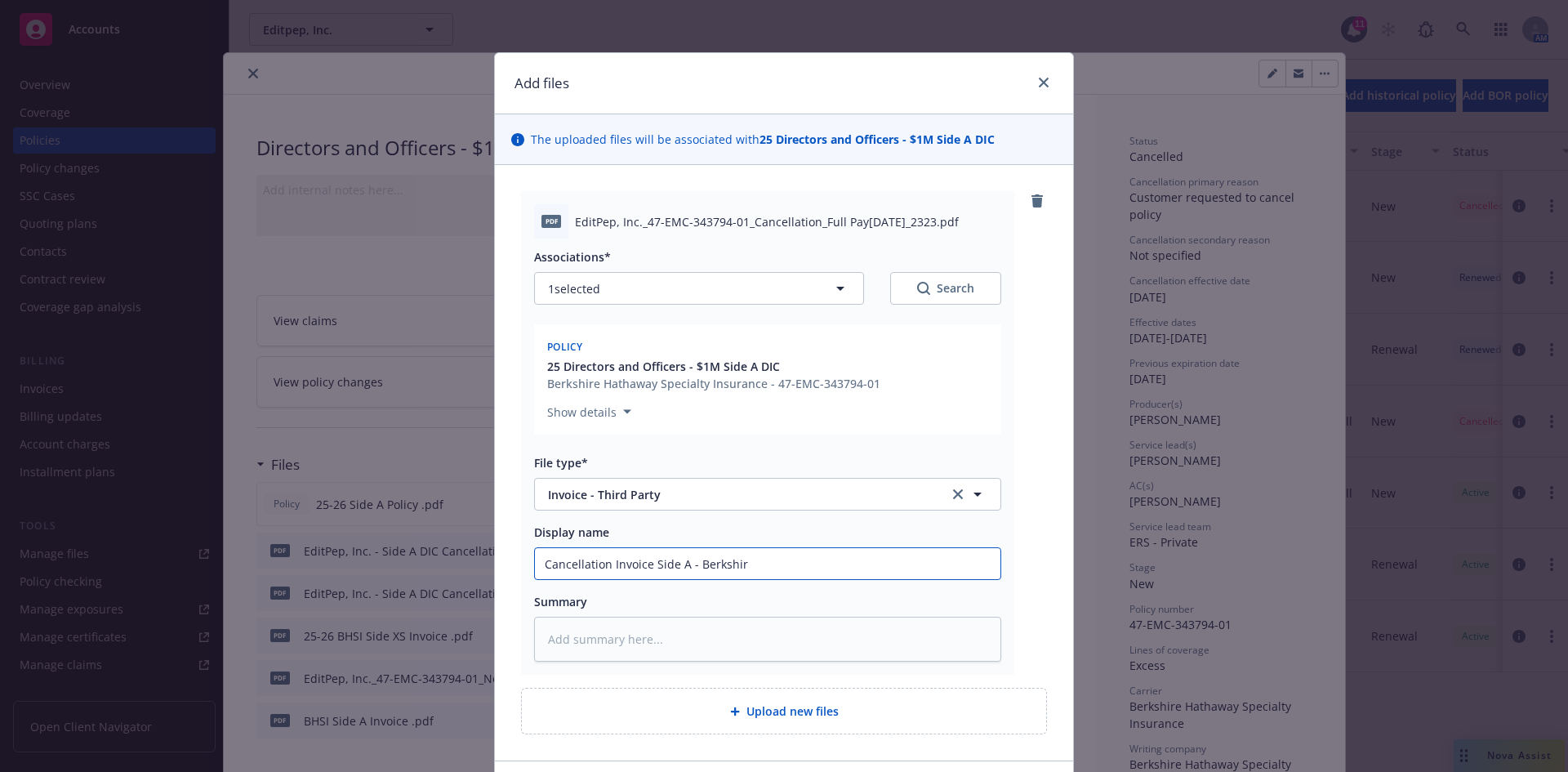
type input "Cancellation Invoice Side A - [GEOGRAPHIC_DATA]"
type textarea "x"
type input "Cancellation Invoice Side A - [GEOGRAPHIC_DATA]"
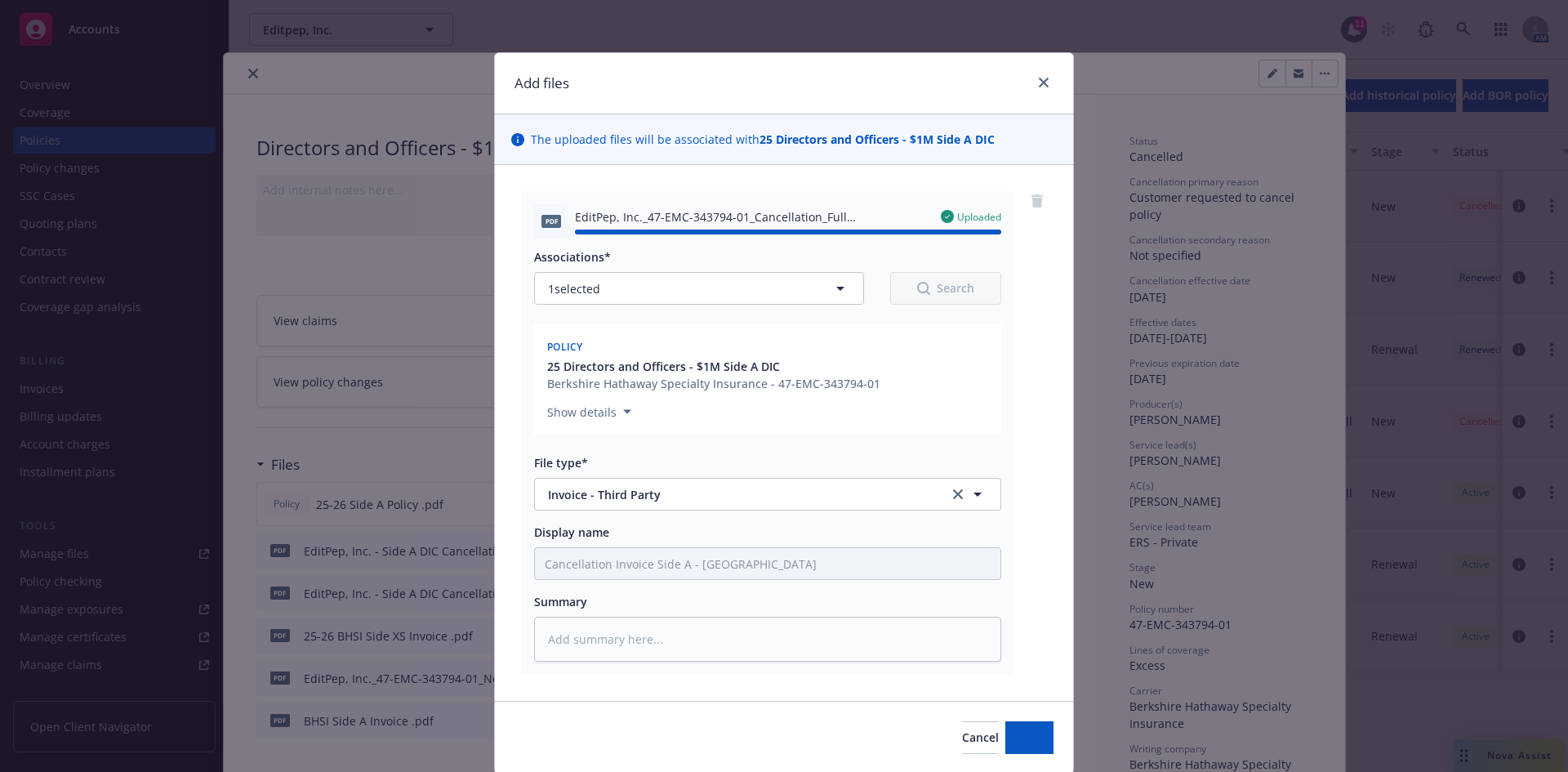
type textarea "x"
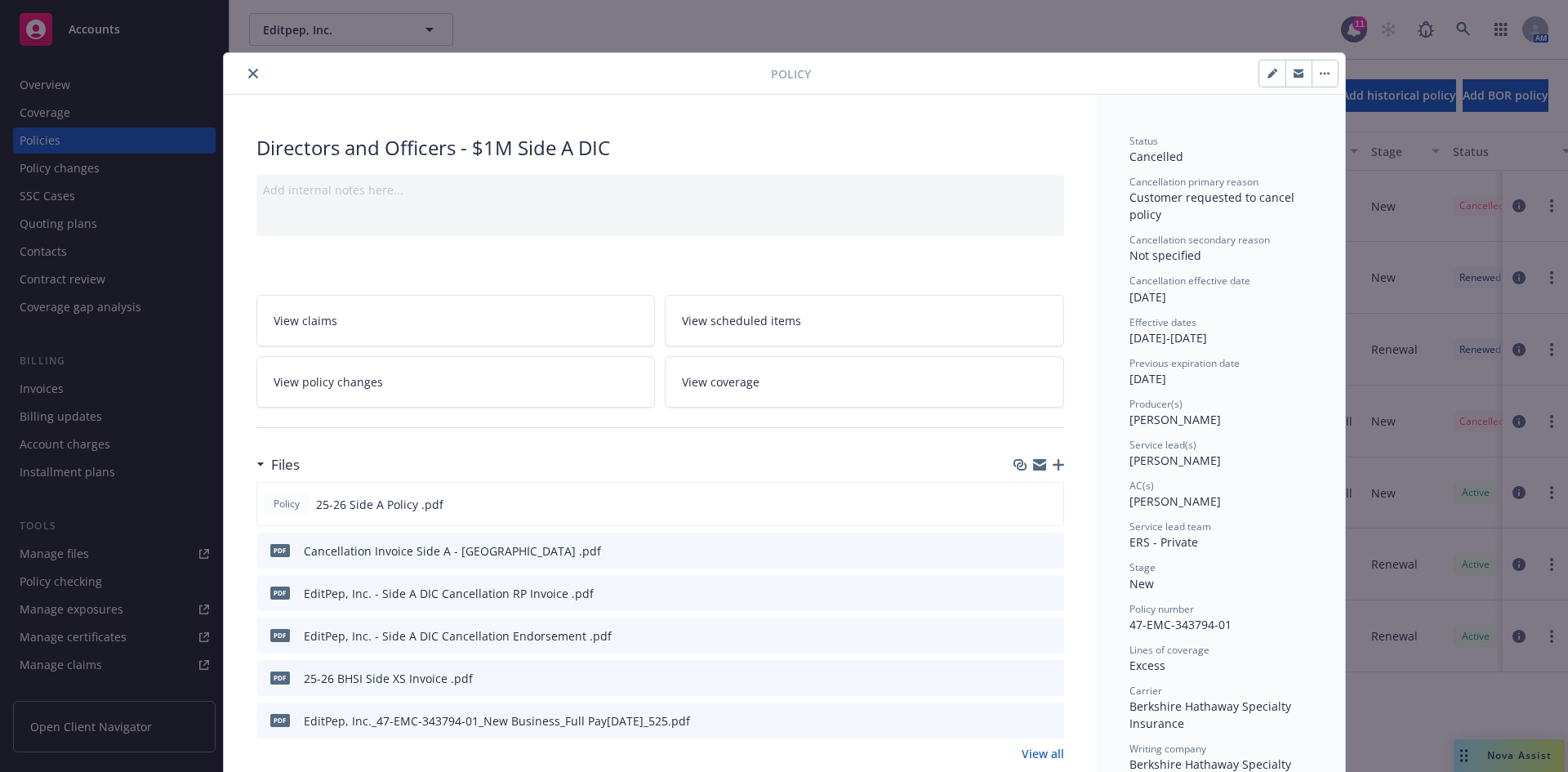
click at [248, 75] on icon "close" at bounding box center [252, 73] width 9 height 9
